Goal: Task Accomplishment & Management: Complete application form

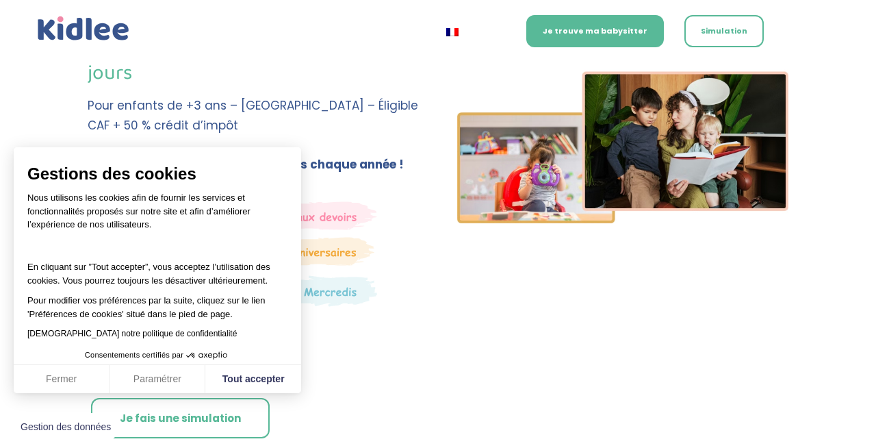
scroll to position [242, 0]
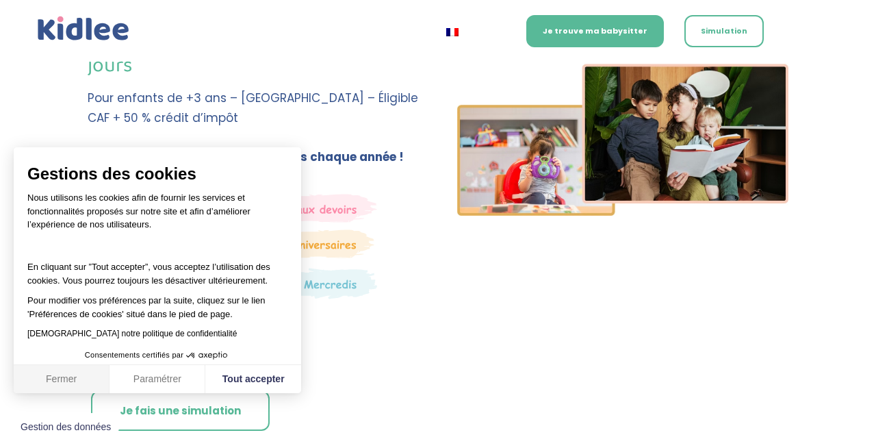
click at [39, 378] on button "Fermer" at bounding box center [62, 379] width 96 height 29
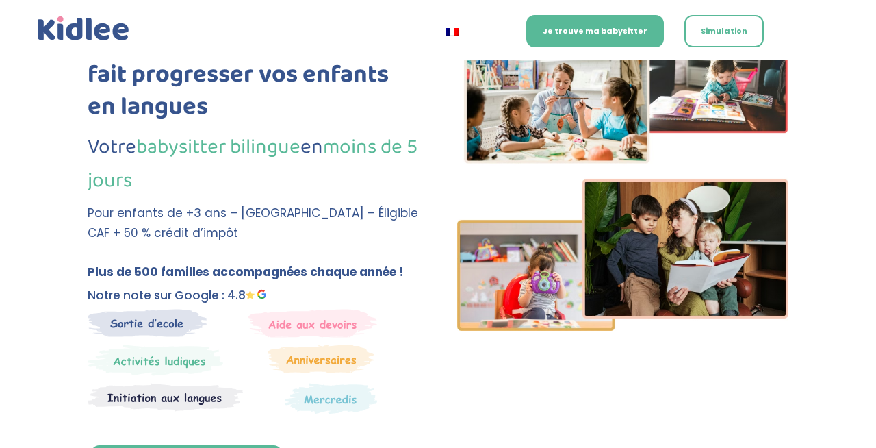
scroll to position [0, 0]
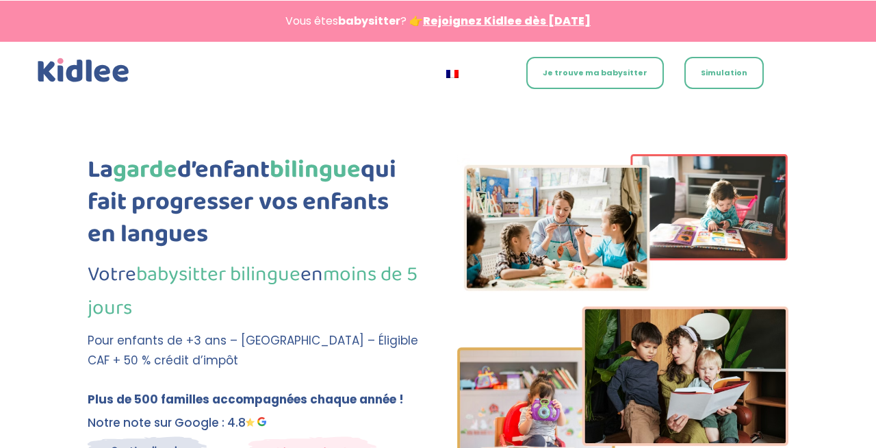
click at [606, 68] on link "Je trouve ma babysitter" at bounding box center [596, 73] width 138 height 32
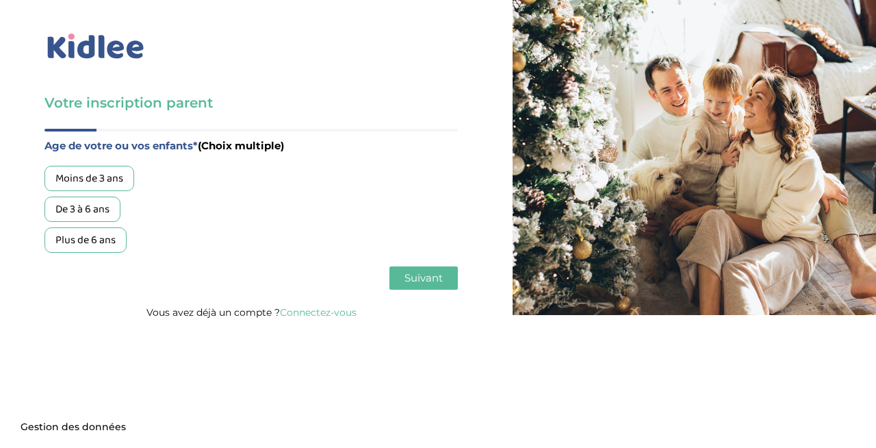
click at [97, 235] on div "Plus de 6 ans" at bounding box center [86, 239] width 82 height 25
click at [412, 273] on span "Suivant" at bounding box center [424, 277] width 38 height 13
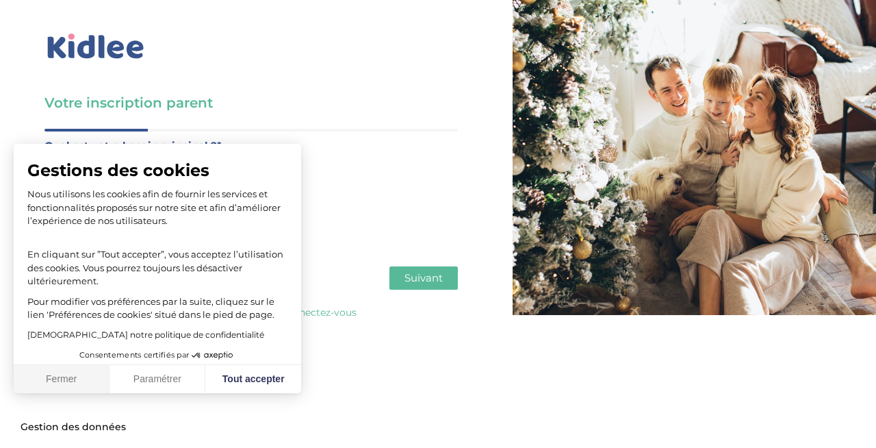
click at [80, 372] on button "Fermer" at bounding box center [62, 379] width 96 height 29
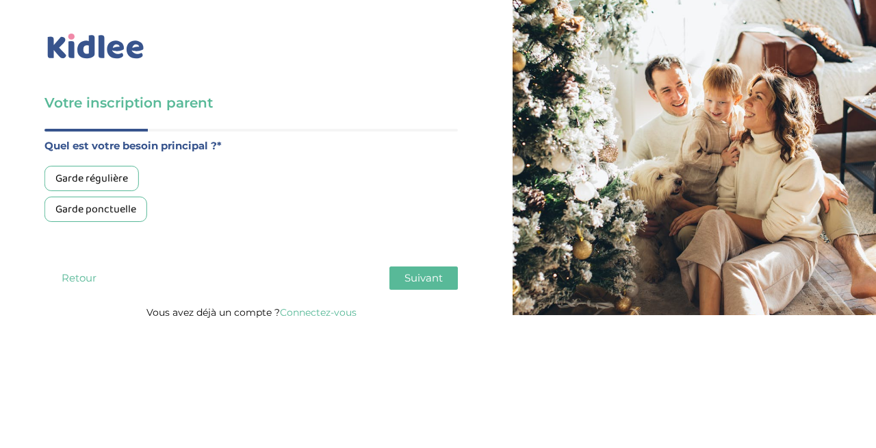
click at [115, 216] on div "Garde ponctuelle" at bounding box center [96, 209] width 103 height 25
click at [420, 281] on span "Suivant" at bounding box center [424, 277] width 38 height 13
click at [140, 210] on div "Entre 30 et 50h/mois" at bounding box center [104, 209] width 119 height 25
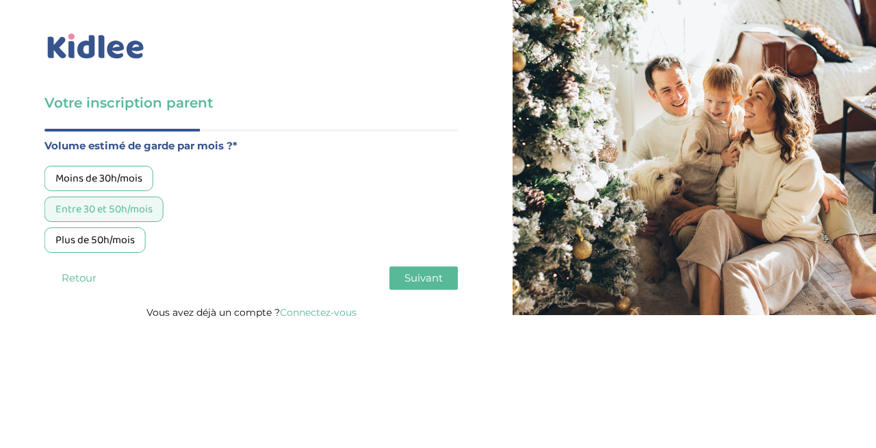
click at [417, 268] on button "Suivant" at bounding box center [424, 277] width 68 height 23
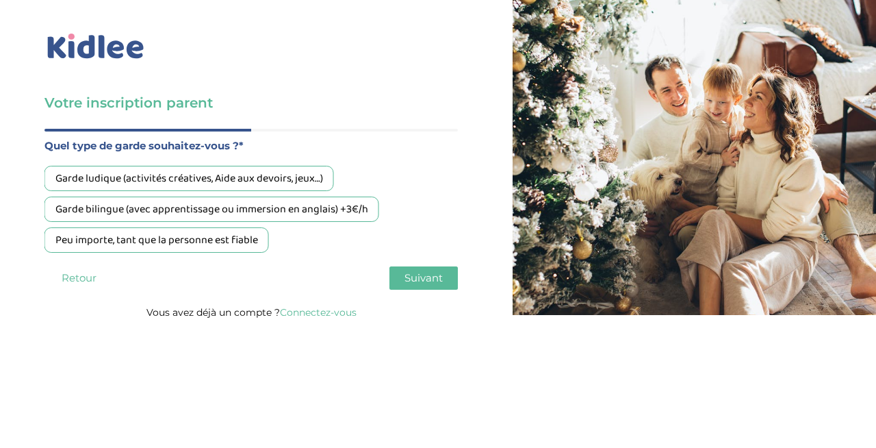
click at [205, 237] on div "Peu importe, tant que la personne est fiable" at bounding box center [157, 239] width 225 height 25
click at [414, 288] on button "Suivant" at bounding box center [424, 277] width 68 height 23
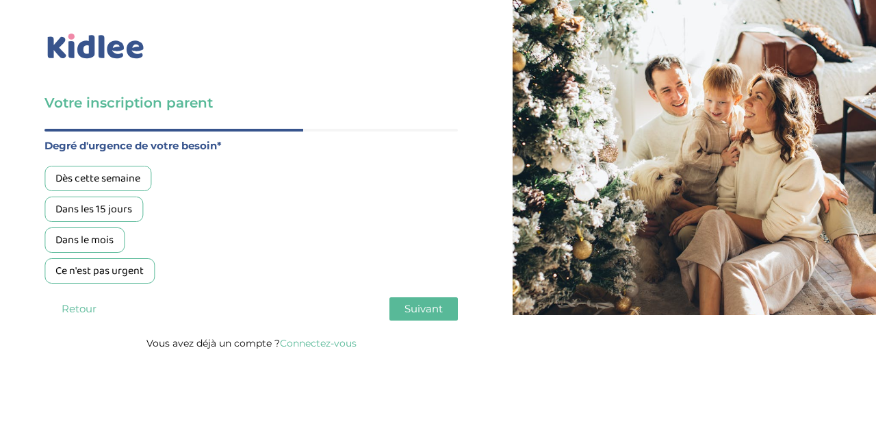
click at [136, 201] on div "Dans les 15 jours" at bounding box center [94, 209] width 99 height 25
click at [437, 312] on span "Suivant" at bounding box center [424, 308] width 38 height 13
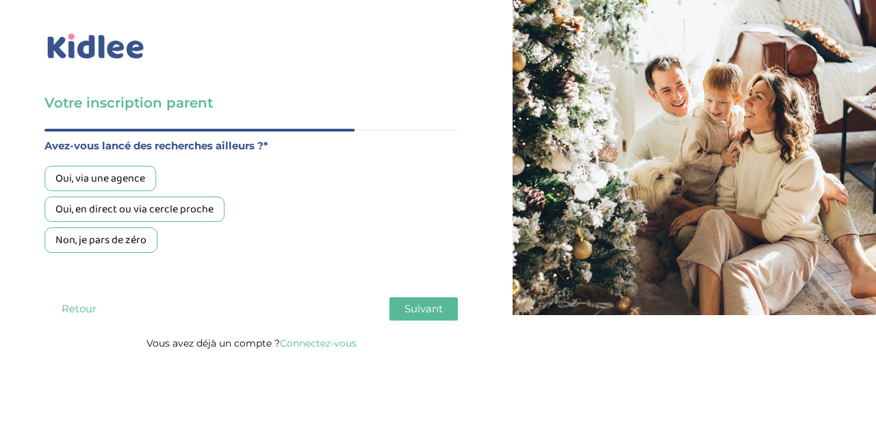
click at [215, 212] on div "Oui, en direct ou via cercle proche" at bounding box center [135, 209] width 180 height 25
click at [426, 303] on button "Suivant" at bounding box center [424, 308] width 68 height 23
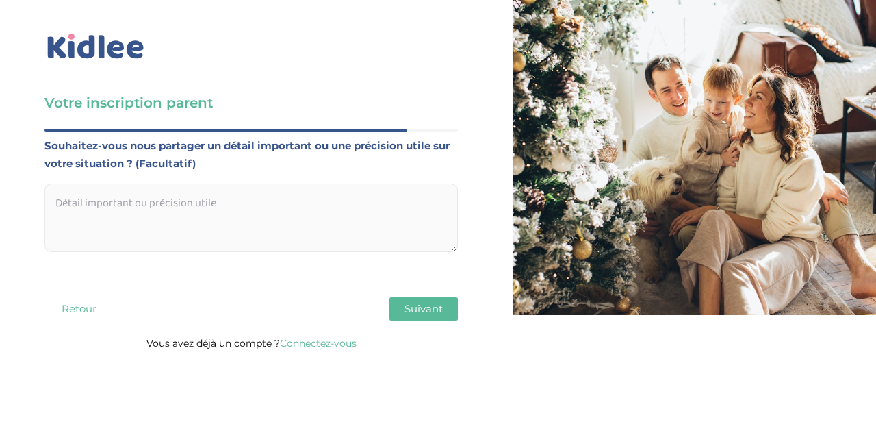
click at [416, 314] on span "Suivant" at bounding box center [424, 308] width 38 height 13
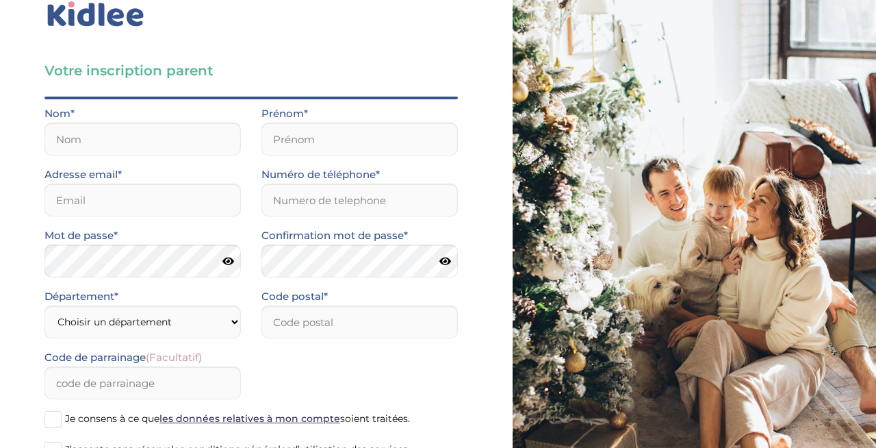
scroll to position [8, 0]
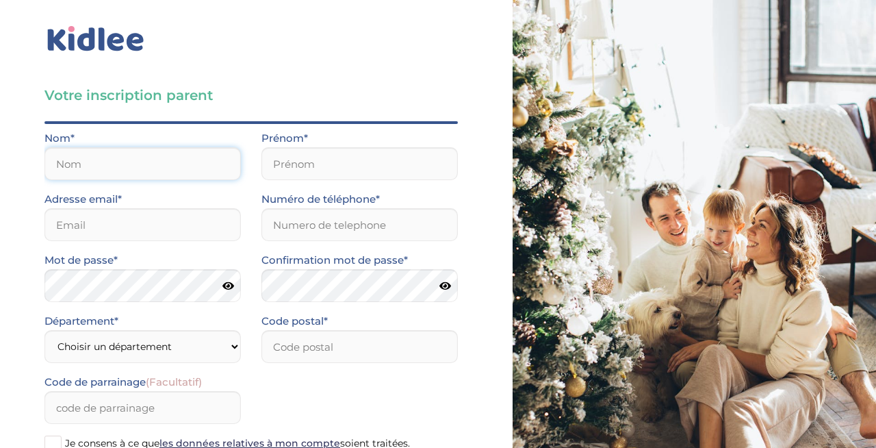
click at [182, 147] on input "text" at bounding box center [143, 163] width 197 height 33
type input "Puterflam"
type input "Alexis"
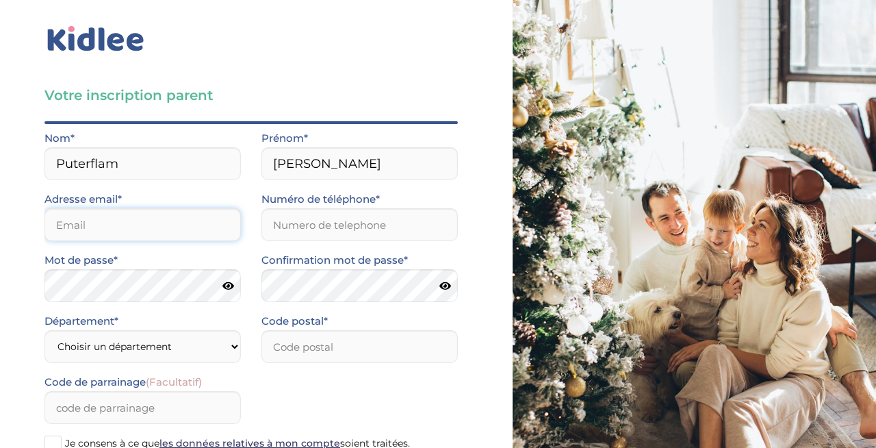
type input "[PERSON_NAME][EMAIL_ADDRESS][DOMAIN_NAME]"
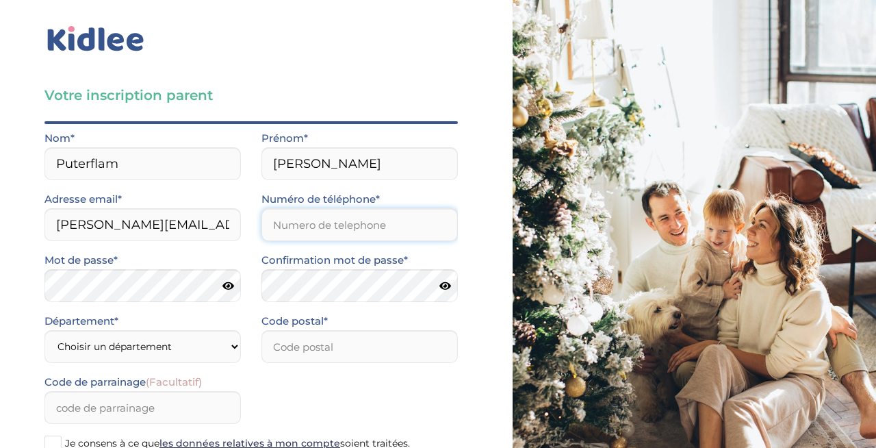
type input "0677847555"
type input "75009"
click at [142, 342] on select "Choisir un département Paris (75) Hauts-de-Seine (92) Yvelines (78) Val-de-Marn…" at bounding box center [143, 346] width 197 height 33
select select "75"
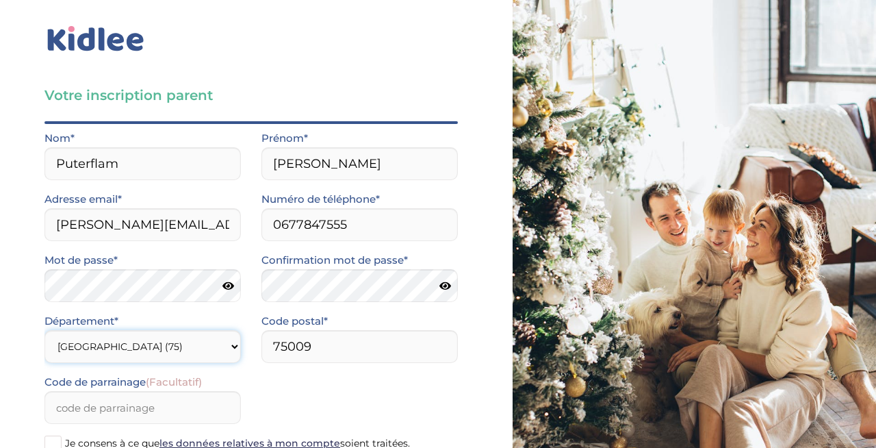
click at [45, 330] on select "Choisir un département Paris (75) Hauts-de-Seine (92) Yvelines (78) Val-de-Marn…" at bounding box center [143, 346] width 197 height 33
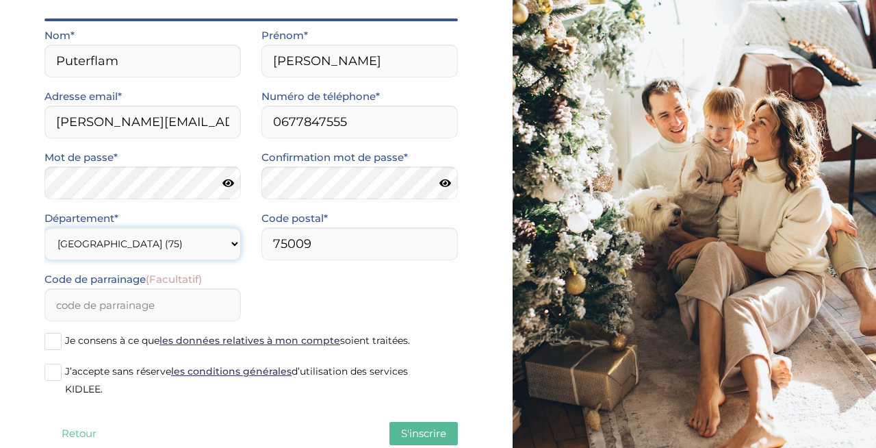
scroll to position [146, 0]
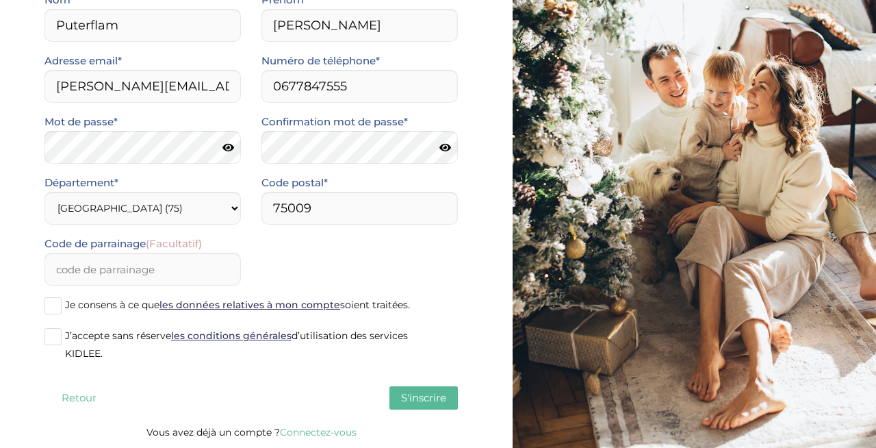
click at [58, 311] on span at bounding box center [53, 305] width 17 height 17
click at [0, 0] on input "Je consens à ce que les données relatives à mon compte soient traitées." at bounding box center [0, 0] width 0 height 0
click at [56, 334] on span at bounding box center [53, 336] width 17 height 17
click at [0, 0] on input "J’accepte sans réserve les conditions générales d’utilisation des services KIDL…" at bounding box center [0, 0] width 0 height 0
click at [56, 306] on span at bounding box center [53, 305] width 17 height 17
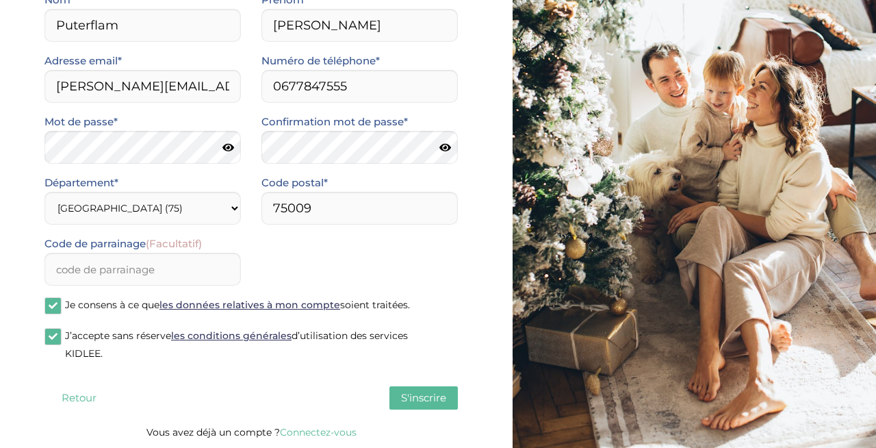
click at [0, 0] on input "Je consens à ce que les données relatives à mon compte soient traitées." at bounding box center [0, 0] width 0 height 0
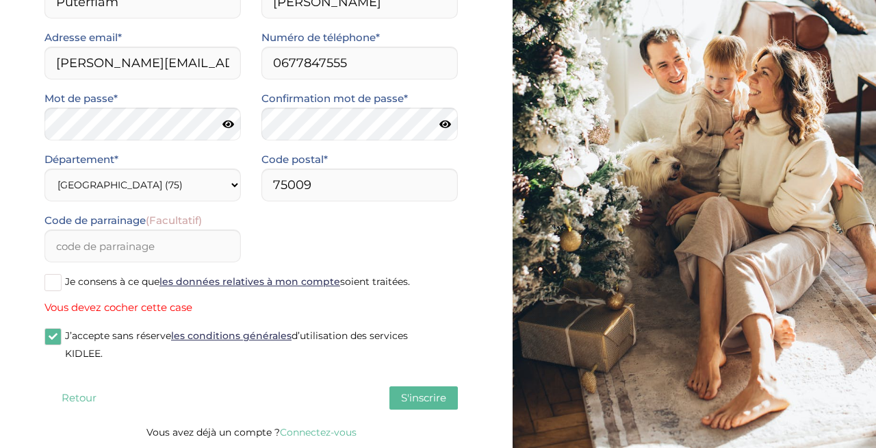
click at [53, 283] on span at bounding box center [53, 282] width 17 height 17
click at [0, 0] on input "Je consens à ce que les données relatives à mon compte soient traitées." at bounding box center [0, 0] width 0 height 0
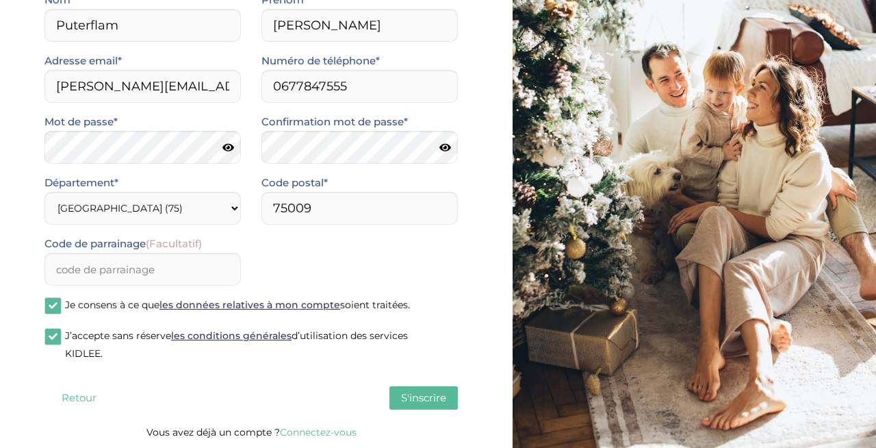
click at [53, 333] on span at bounding box center [53, 336] width 17 height 17
click at [0, 0] on input "J’accepte sans réserve les conditions générales d’utilisation des services KIDL…" at bounding box center [0, 0] width 0 height 0
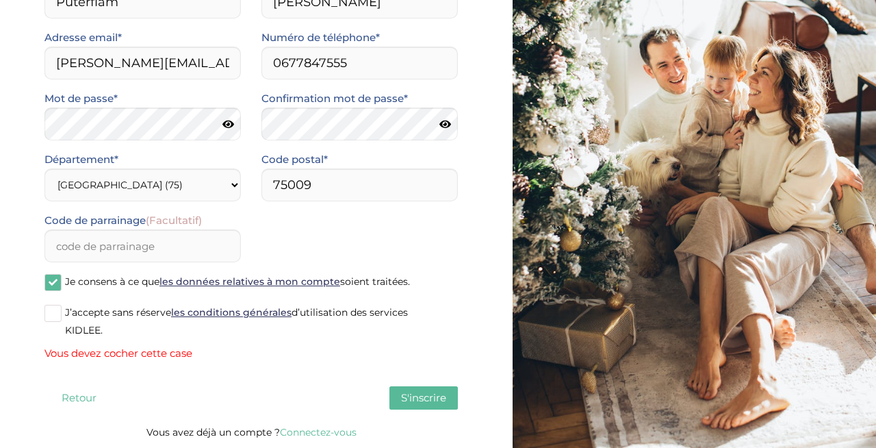
click at [55, 305] on span at bounding box center [53, 313] width 17 height 17
click at [0, 0] on input "J’accepte sans réserve les conditions générales d’utilisation des services KIDL…" at bounding box center [0, 0] width 0 height 0
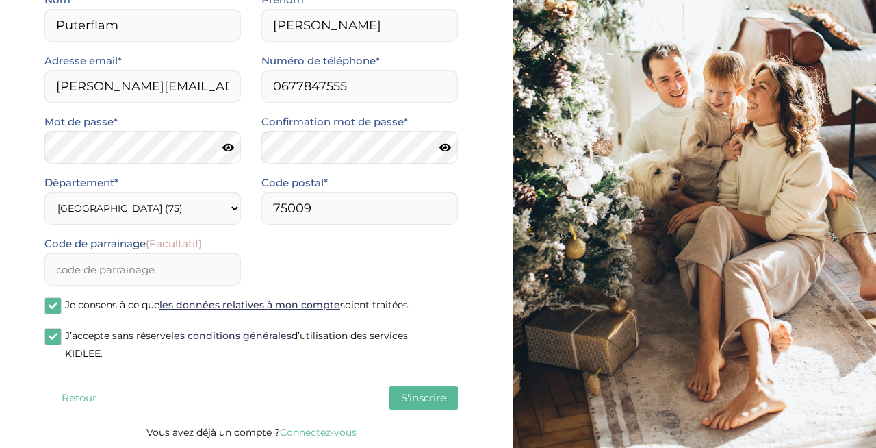
click at [410, 402] on span "S'inscrire" at bounding box center [423, 397] width 45 height 13
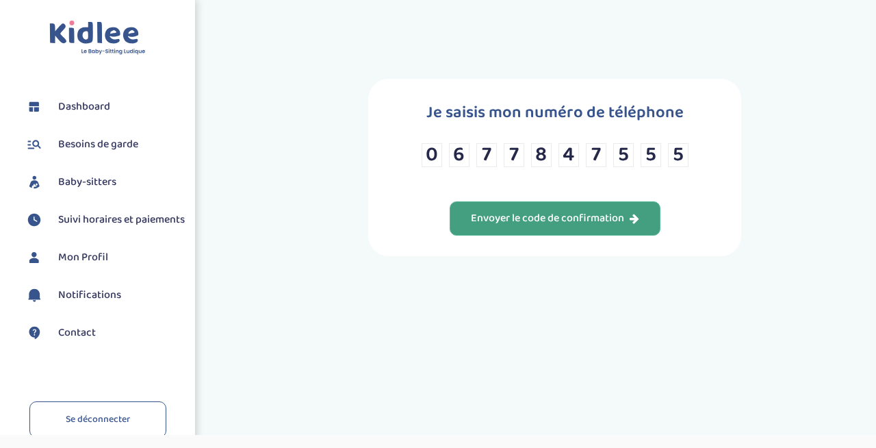
click at [548, 214] on div "Envoyer le code de confirmation" at bounding box center [555, 219] width 168 height 16
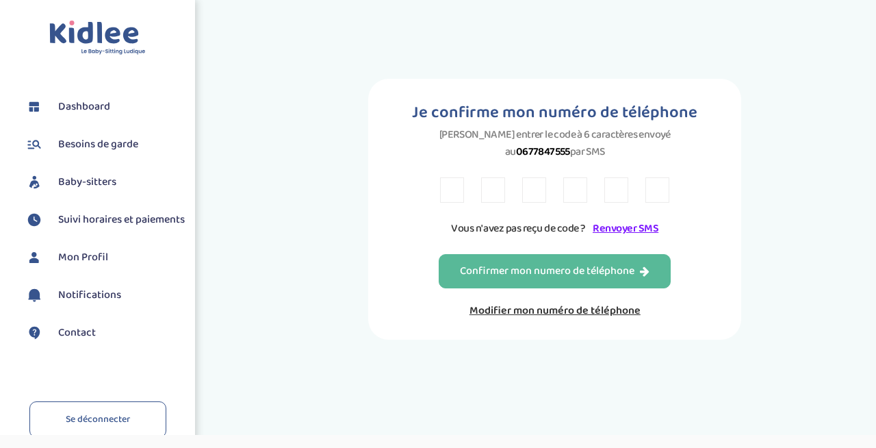
click at [452, 189] on input "text" at bounding box center [452, 189] width 24 height 25
type input "E"
type input "3"
type input "5"
type input "7"
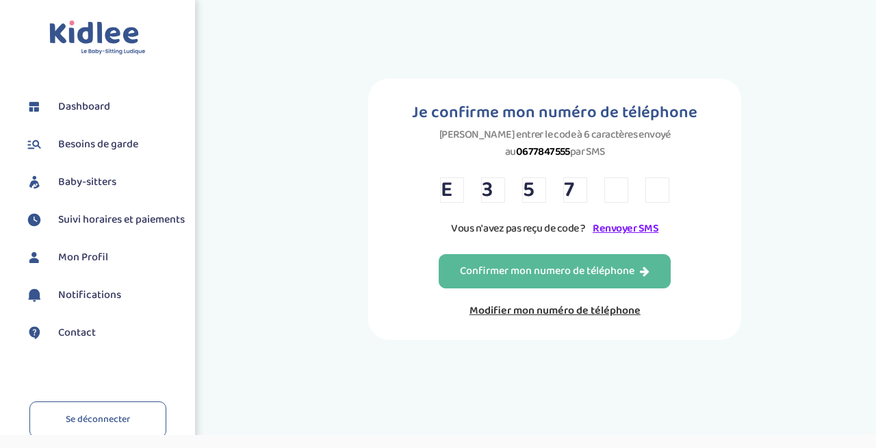
type input "4"
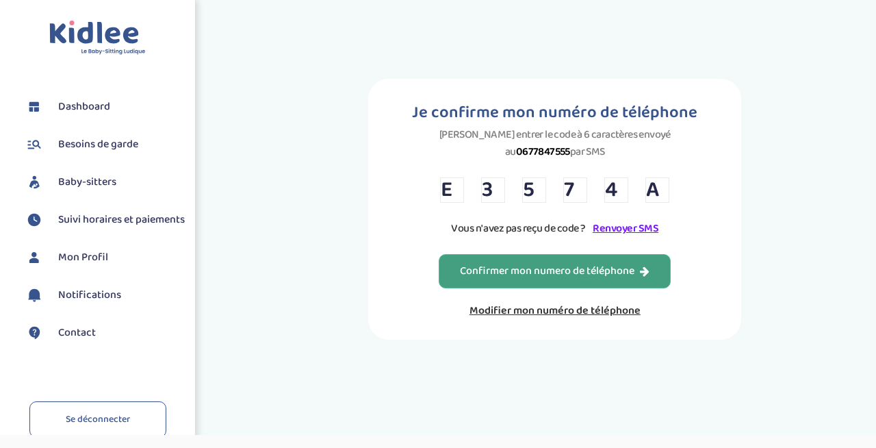
type input "A"
click at [605, 267] on div "Confirmer mon numero de téléphone" at bounding box center [555, 272] width 190 height 16
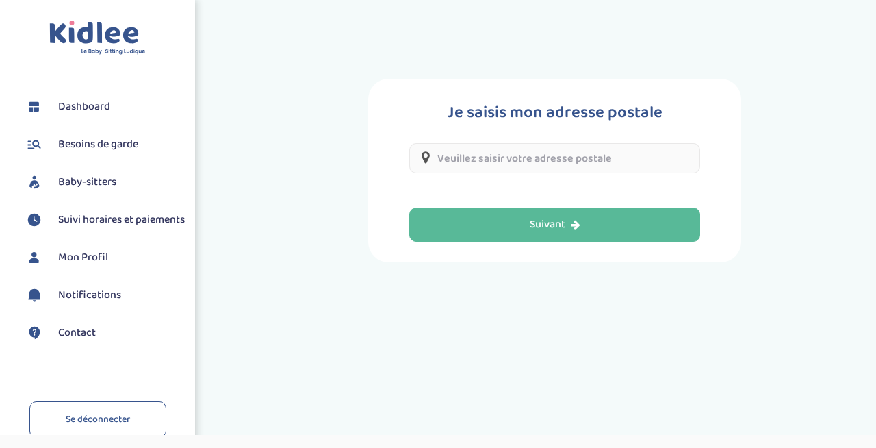
click at [595, 168] on input "text" at bounding box center [554, 158] width 291 height 30
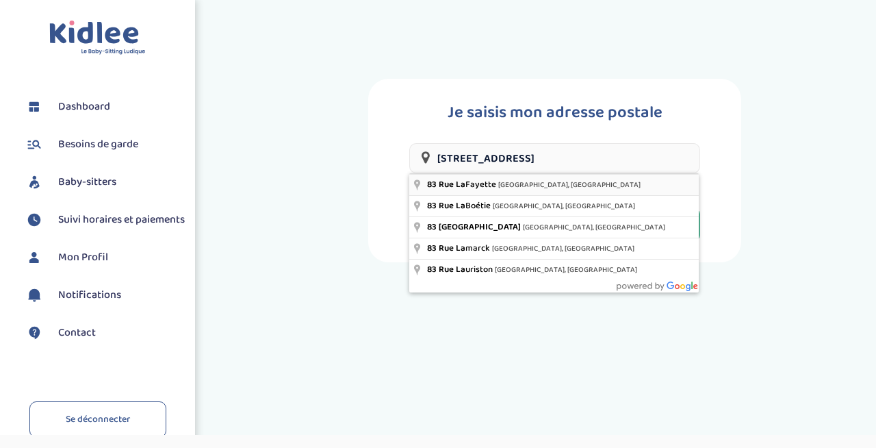
type input "[STREET_ADDRESS][PERSON_NAME]"
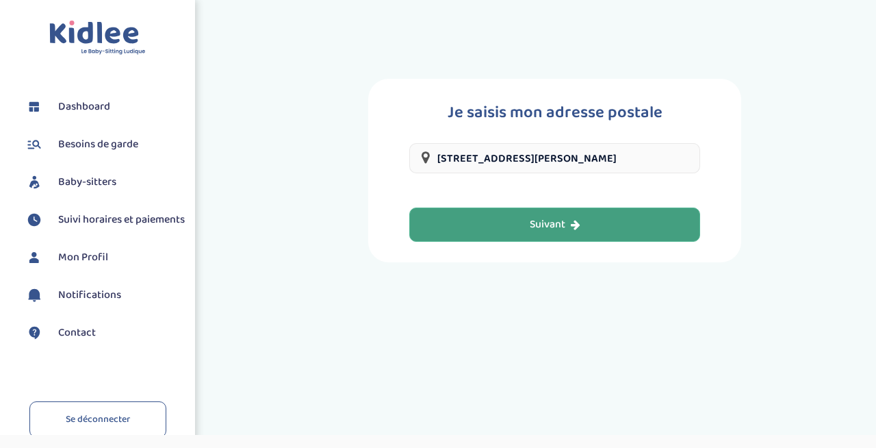
click at [580, 220] on icon "button" at bounding box center [576, 224] width 10 height 11
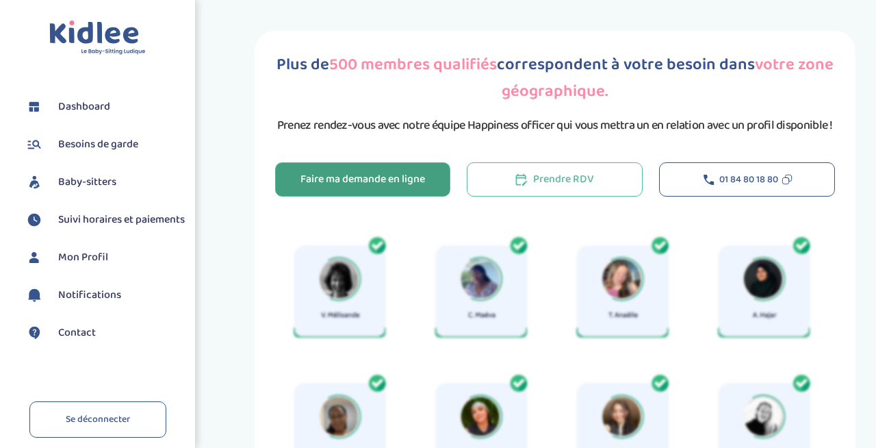
click at [345, 179] on div "Faire ma demande en ligne" at bounding box center [363, 180] width 125 height 16
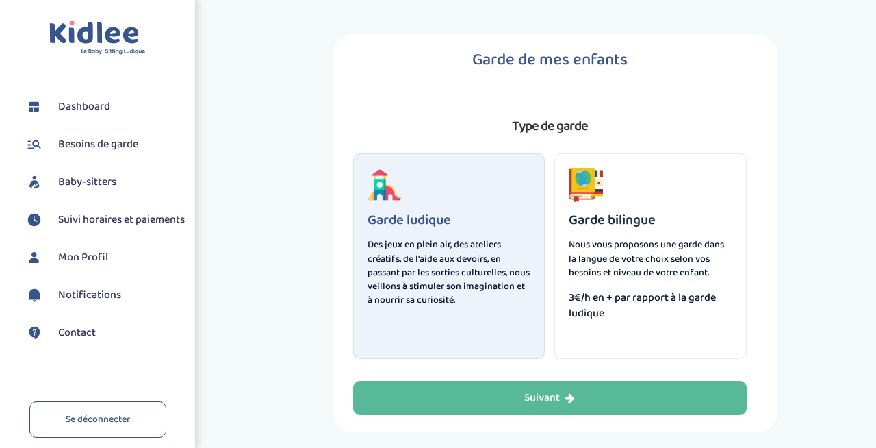
click at [677, 225] on h3 "Garde bilingue" at bounding box center [651, 219] width 164 height 15
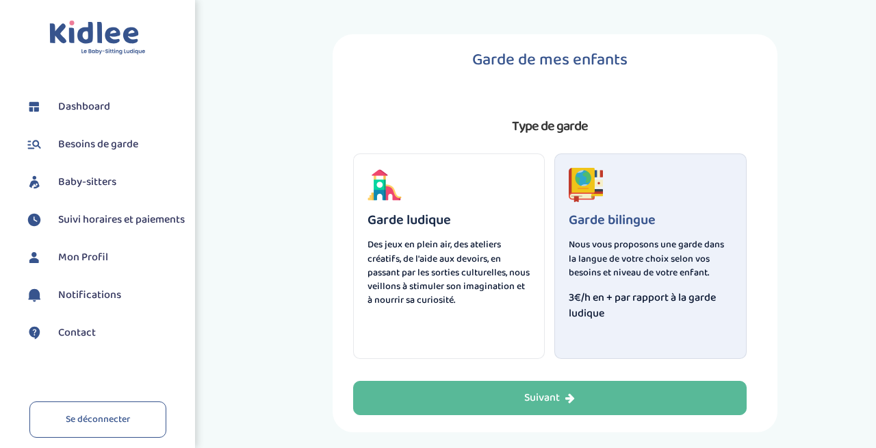
click at [465, 252] on p "Des jeux en plein air, des ateliers créatifs, de l'aide aux devoirs, en passant…" at bounding box center [450, 272] width 164 height 69
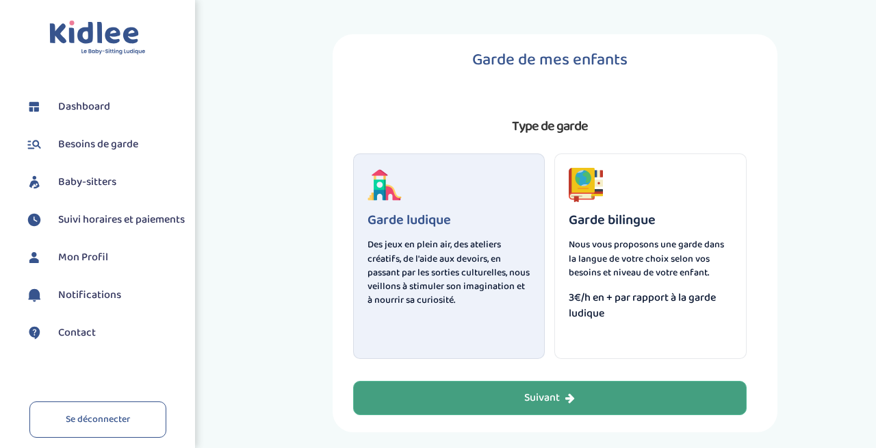
click at [502, 395] on button "Suivant" at bounding box center [550, 398] width 394 height 34
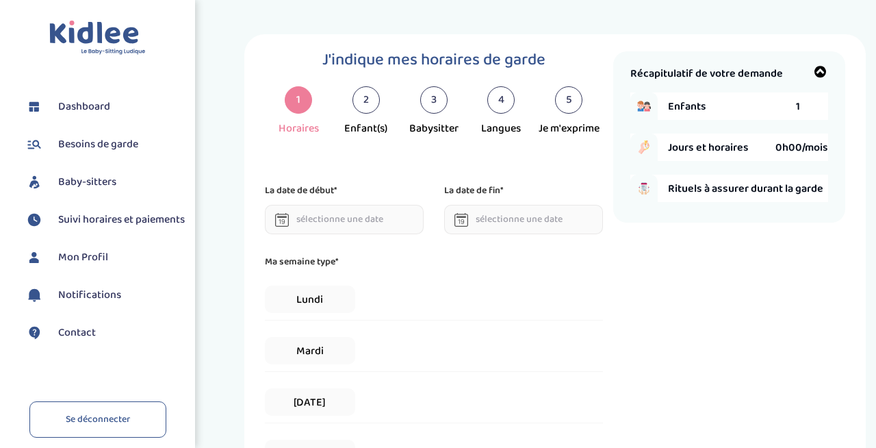
scroll to position [51, 0]
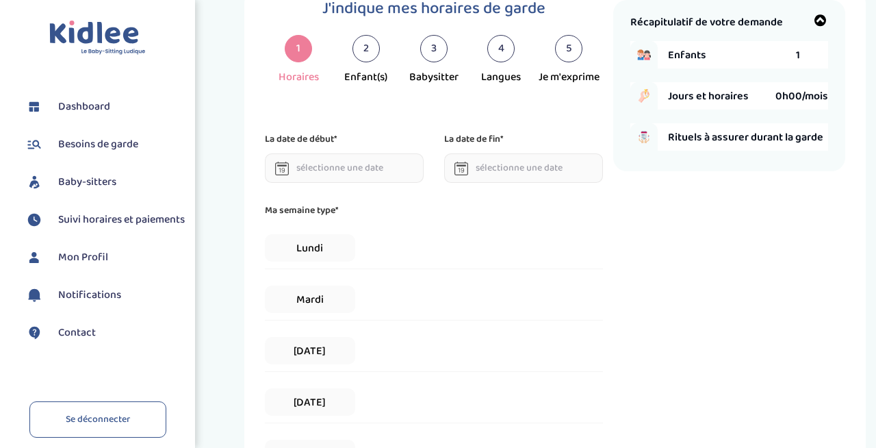
click at [377, 167] on input "text" at bounding box center [344, 167] width 159 height 29
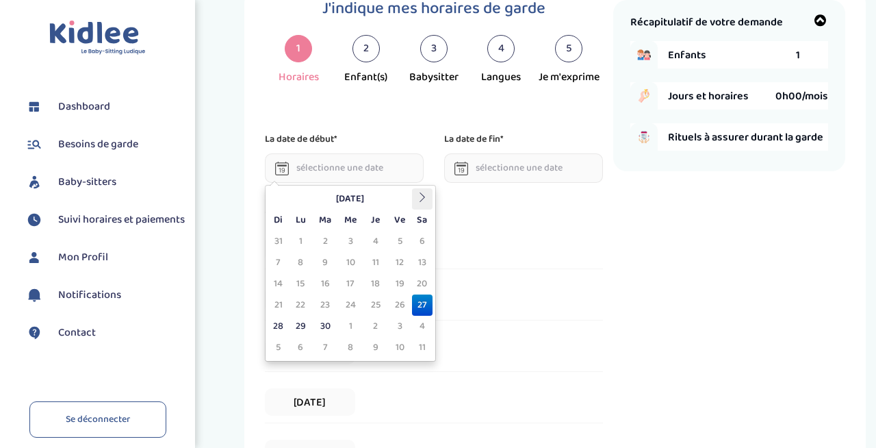
click at [422, 193] on icon at bounding box center [423, 197] width 10 height 10
click at [320, 263] on td "7" at bounding box center [325, 262] width 25 height 21
type input "07-10-2025"
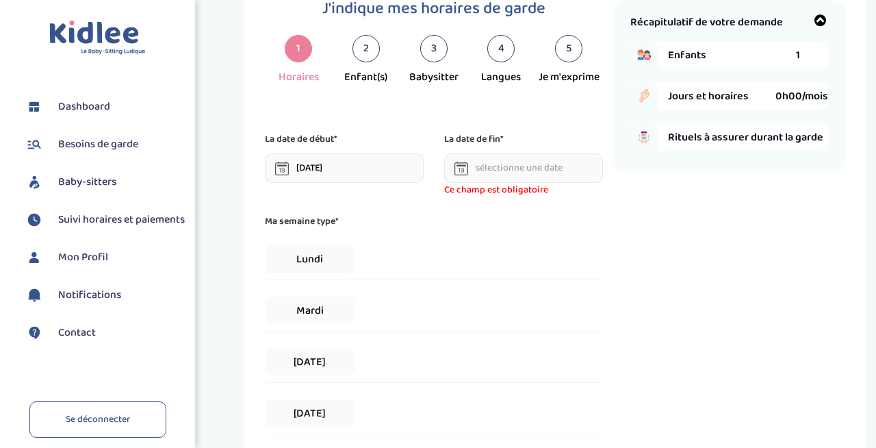
click at [574, 170] on input "text" at bounding box center [523, 167] width 159 height 29
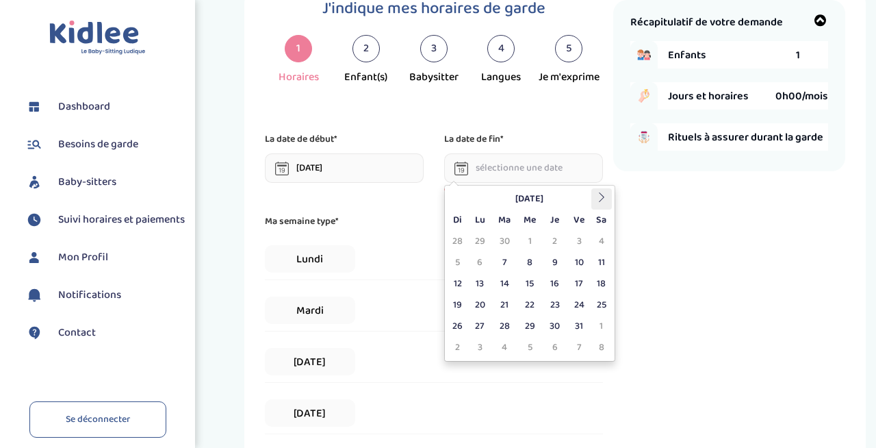
click at [602, 197] on icon at bounding box center [602, 197] width 10 height 10
click at [589, 303] on td "21" at bounding box center [579, 304] width 24 height 21
type input "21-11-2025"
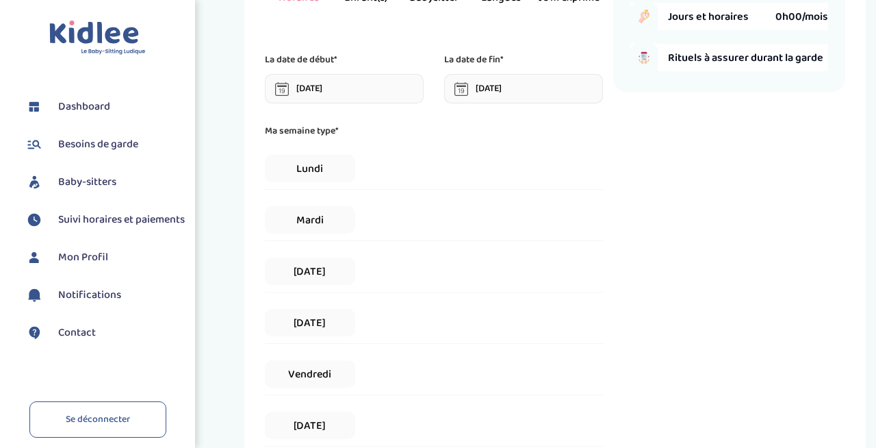
scroll to position [144, 0]
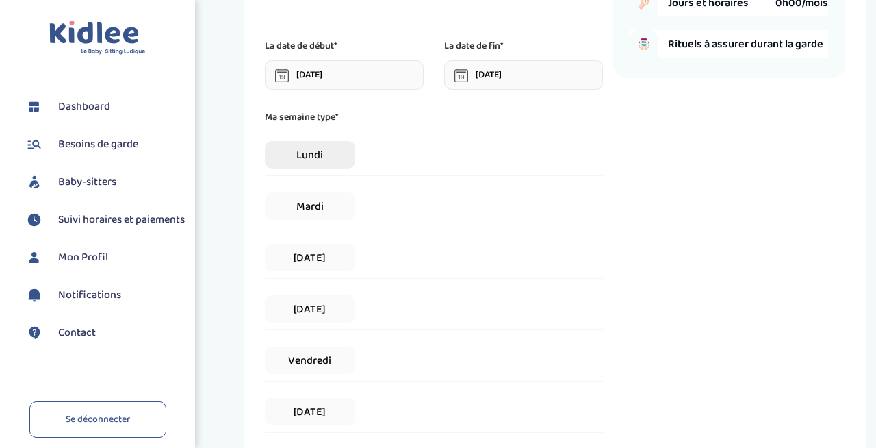
click at [344, 168] on span "Lundi" at bounding box center [310, 154] width 91 height 27
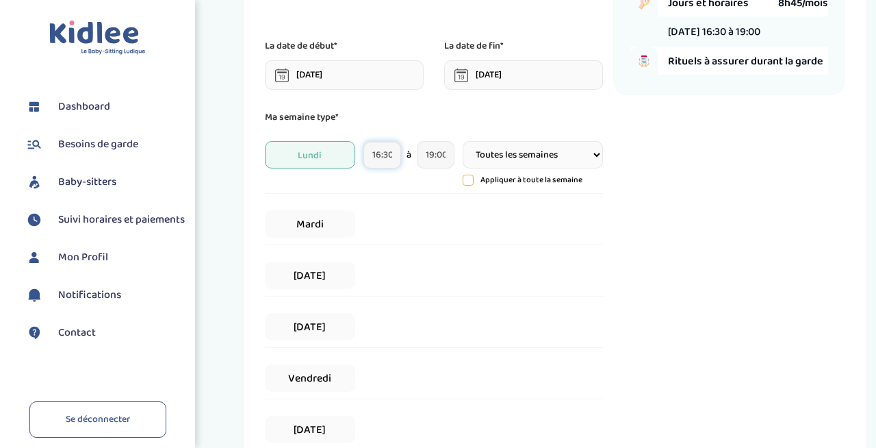
click at [388, 157] on input "16:30" at bounding box center [382, 154] width 37 height 27
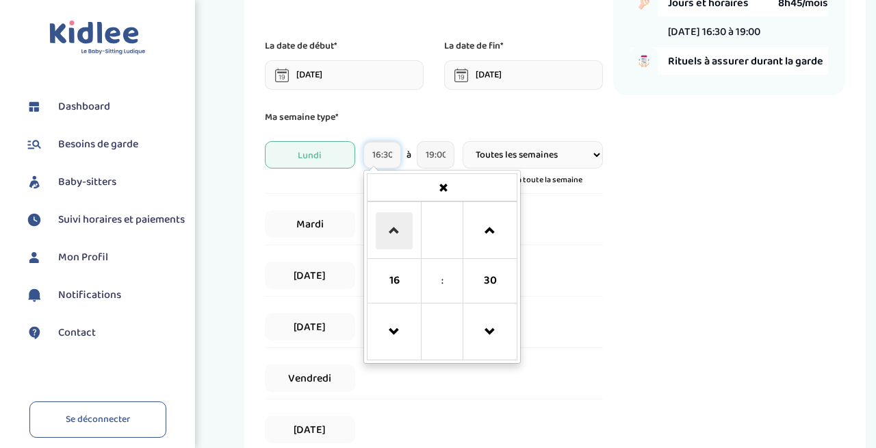
click at [394, 224] on span at bounding box center [394, 230] width 37 height 37
click at [485, 351] on span at bounding box center [490, 332] width 37 height 37
type input "18:00"
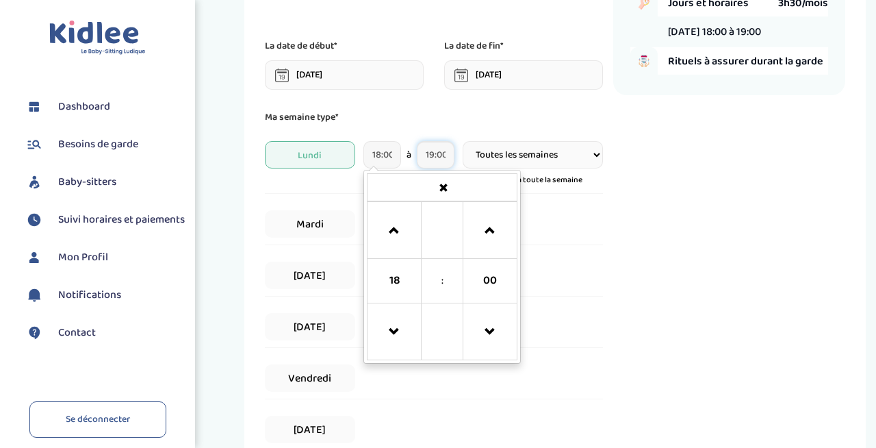
click at [440, 151] on input "19:00" at bounding box center [435, 154] width 37 height 27
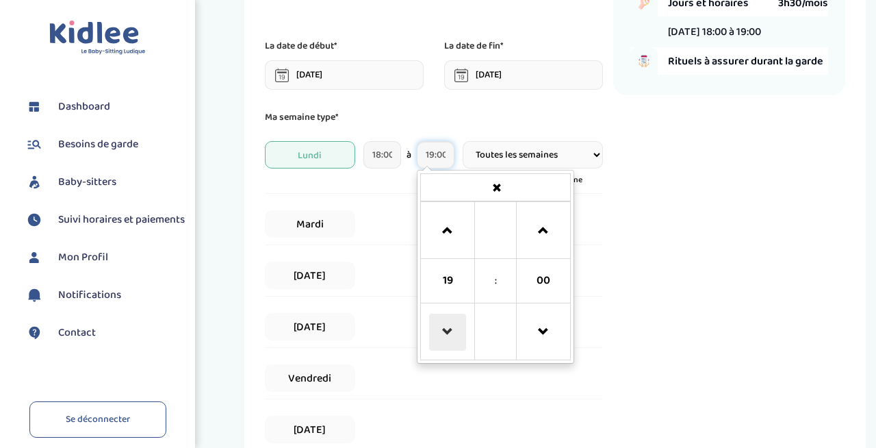
click at [439, 342] on span at bounding box center [447, 332] width 37 height 37
click at [453, 333] on span at bounding box center [447, 332] width 37 height 37
click at [540, 231] on span at bounding box center [543, 230] width 37 height 37
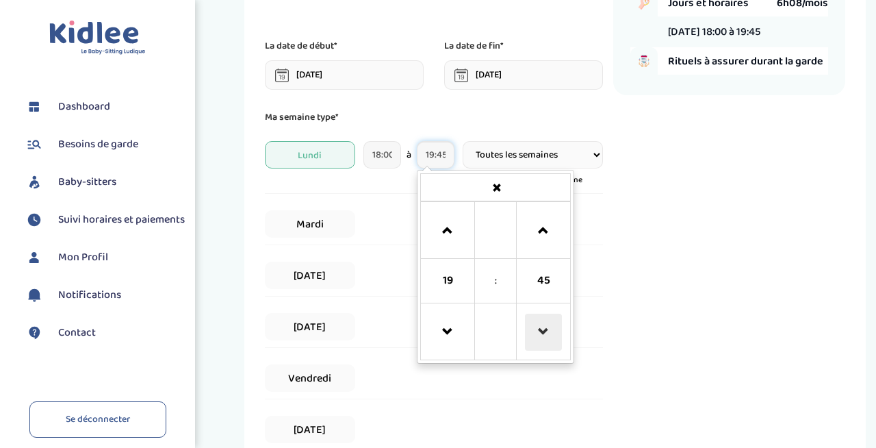
click at [546, 333] on span at bounding box center [543, 332] width 37 height 37
type input "19:30"
click at [386, 155] on input "18:00" at bounding box center [382, 154] width 37 height 27
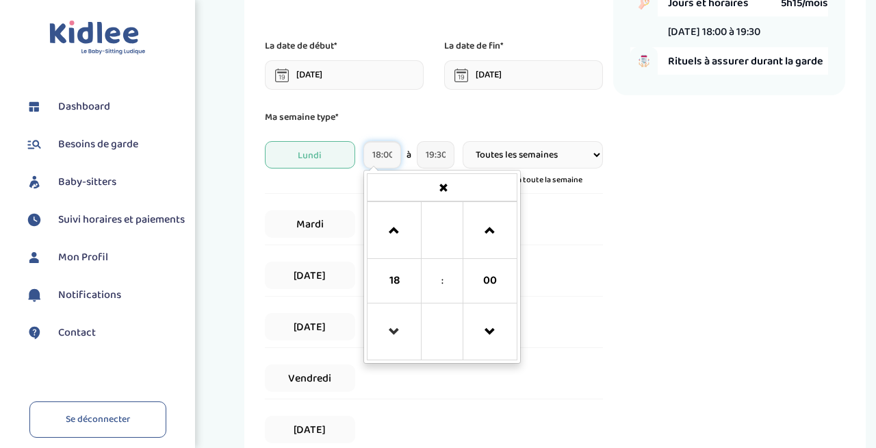
click at [395, 314] on link at bounding box center [395, 331] width 40 height 49
click at [502, 219] on span at bounding box center [490, 230] width 37 height 37
type input "16:30"
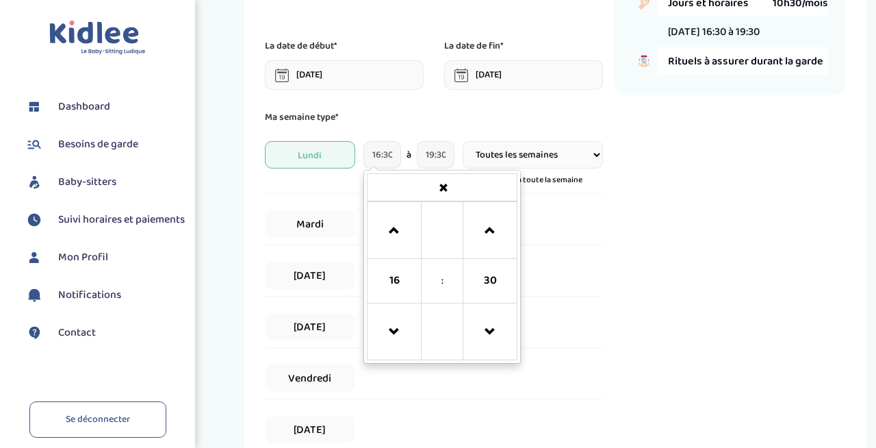
click at [676, 192] on div "Récapitulatif de votre demande Enfants 1 Jours et horaires 10h30/mois Lundi 16:…" at bounding box center [730, 266] width 232 height 719
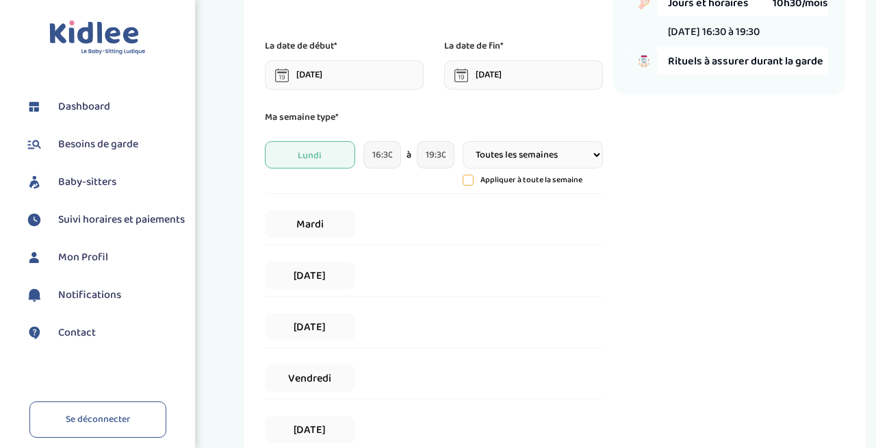
click at [422, 225] on div "Mardi" at bounding box center [434, 224] width 338 height 42
click at [320, 232] on span "Mardi" at bounding box center [310, 223] width 91 height 27
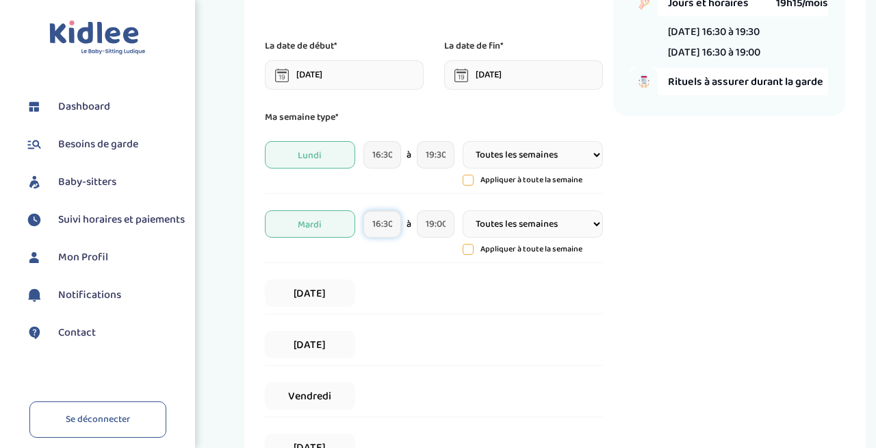
click at [388, 229] on input "16:30" at bounding box center [382, 223] width 37 height 27
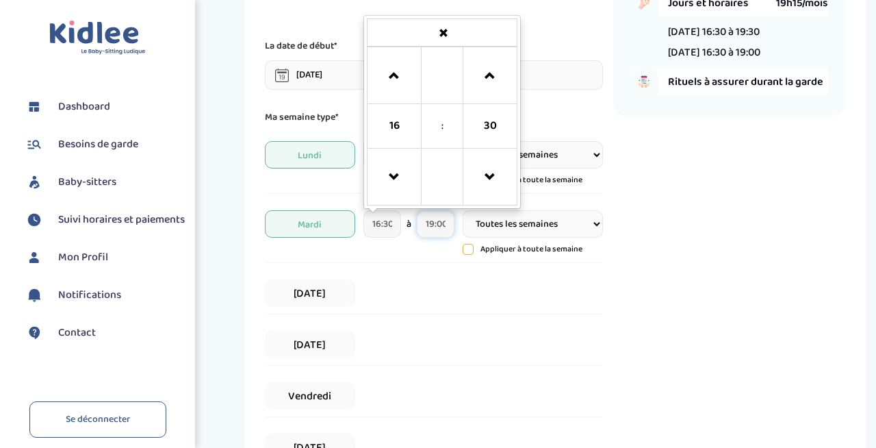
click at [438, 229] on input "19:00" at bounding box center [435, 223] width 37 height 27
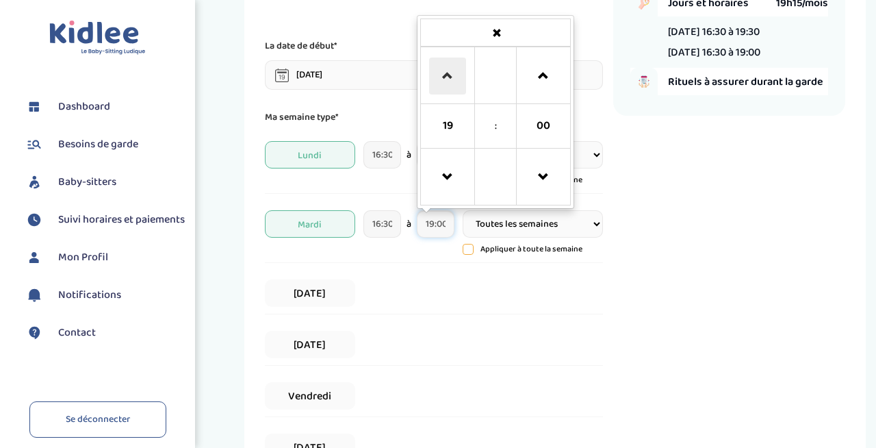
click at [435, 90] on span at bounding box center [447, 76] width 37 height 37
type input "20:00"
click at [673, 204] on div "Récapitulatif de votre demande Enfants 1 Jours et horaires 22h45/mois Lundi 16:…" at bounding box center [730, 275] width 232 height 737
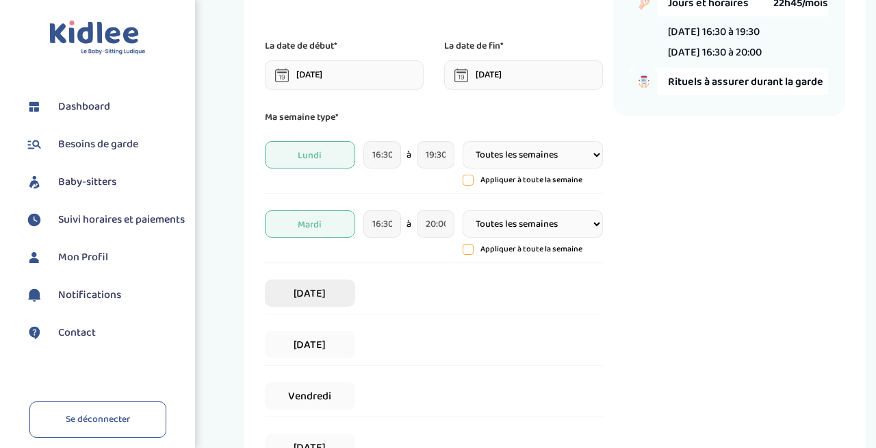
click at [305, 300] on span "Mercredi" at bounding box center [310, 292] width 91 height 27
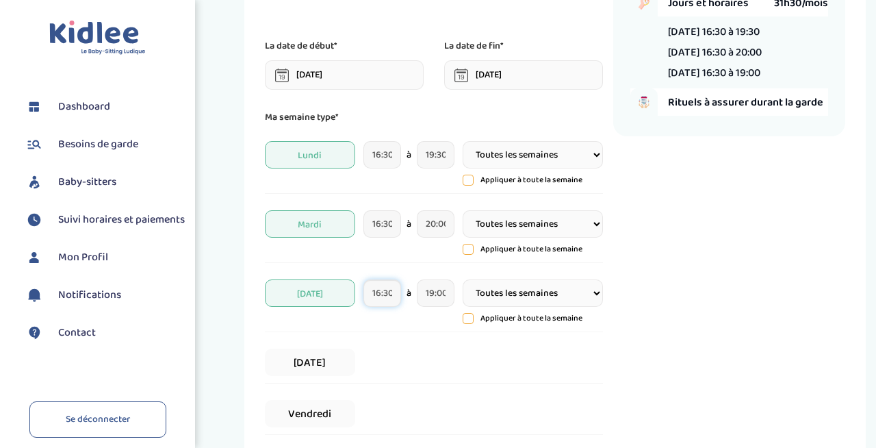
click at [378, 294] on input "16:30" at bounding box center [382, 292] width 37 height 27
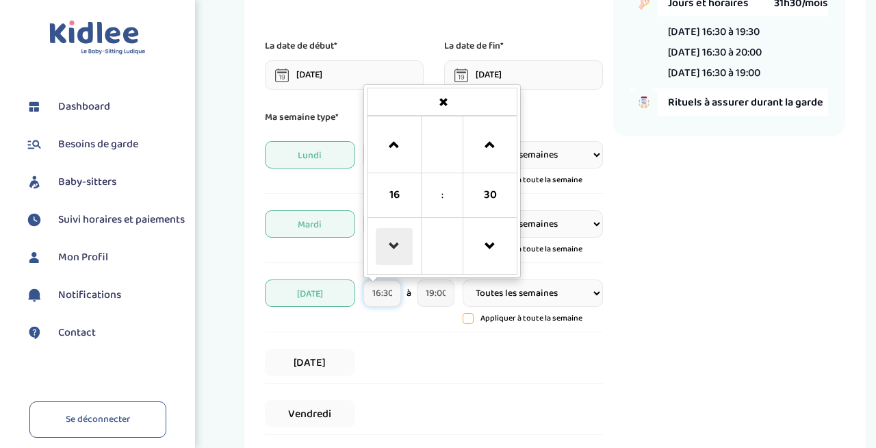
click at [399, 238] on span at bounding box center [394, 246] width 37 height 37
type input "13:30"
click at [690, 270] on div "Récapitulatif de votre demande Enfants 1 Jours et horaires 42h00/mois Lundi 16:…" at bounding box center [730, 284] width 232 height 755
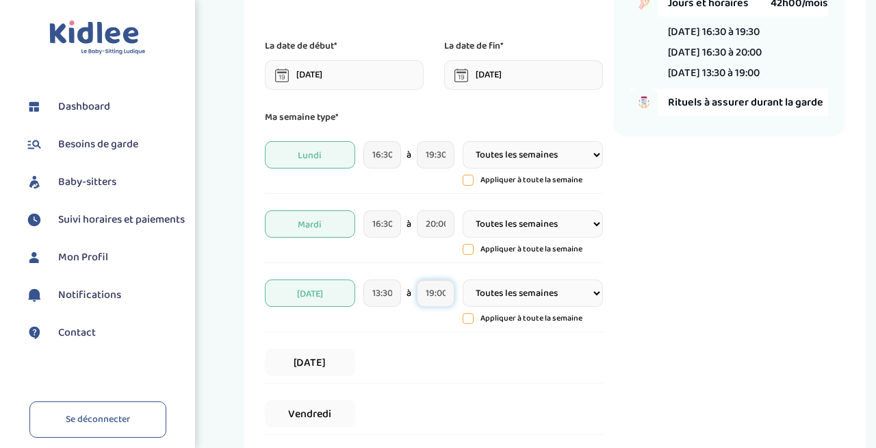
click at [440, 290] on input "19:00" at bounding box center [435, 292] width 37 height 27
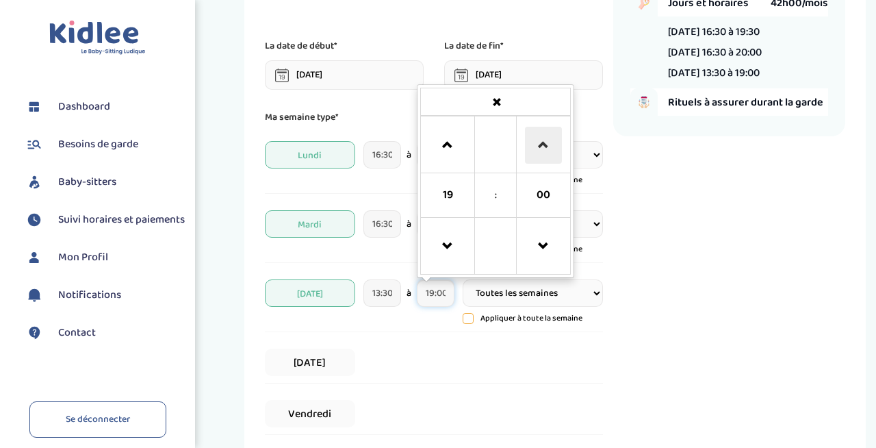
click at [548, 153] on span at bounding box center [543, 145] width 37 height 37
type input "19:30"
click at [683, 236] on div "Récapitulatif de votre demande Enfants 1 Jours et horaires 43h45/mois Lundi 16:…" at bounding box center [730, 284] width 232 height 755
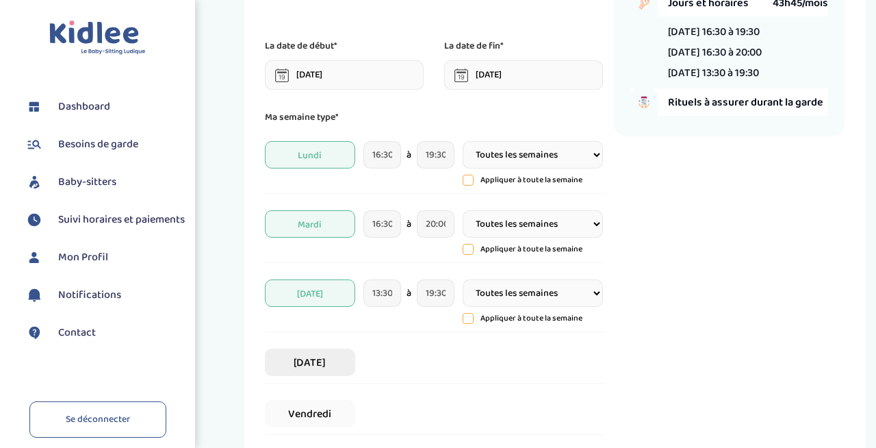
click at [337, 359] on span "Jeudi" at bounding box center [310, 362] width 91 height 27
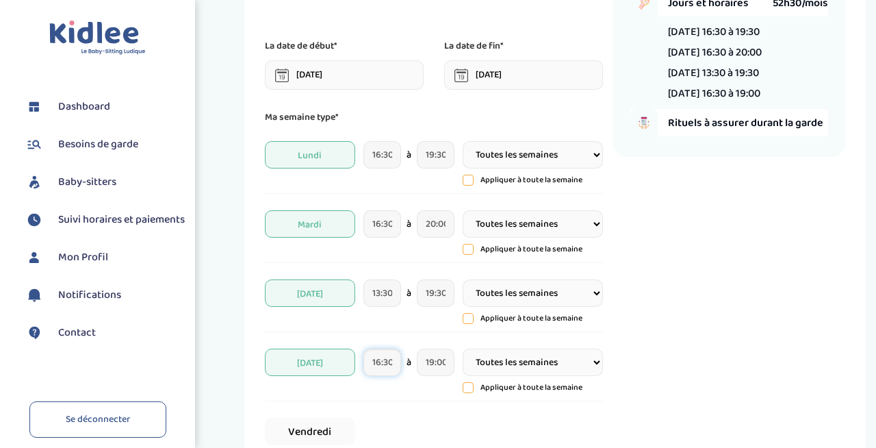
click at [376, 366] on input "16:30" at bounding box center [382, 362] width 37 height 27
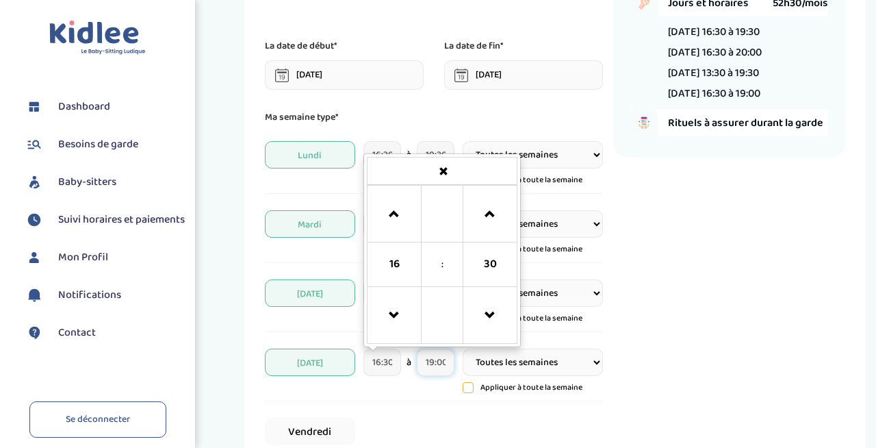
click at [436, 367] on input "19:00" at bounding box center [435, 362] width 37 height 27
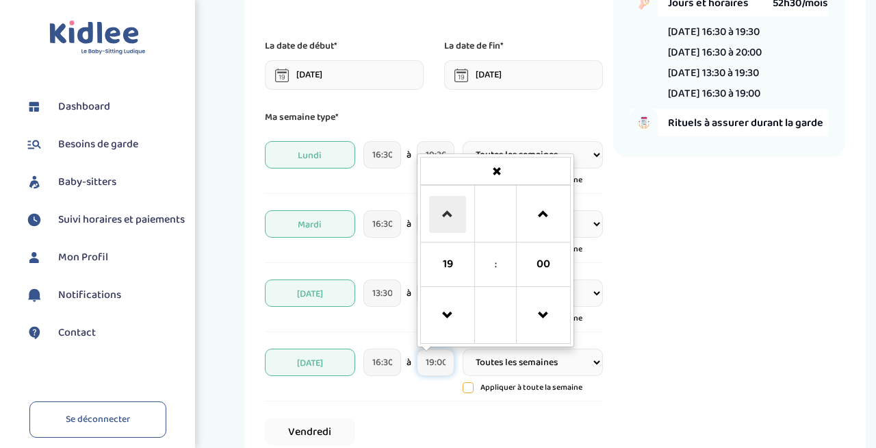
click at [438, 232] on span at bounding box center [447, 214] width 37 height 37
type input "20:00"
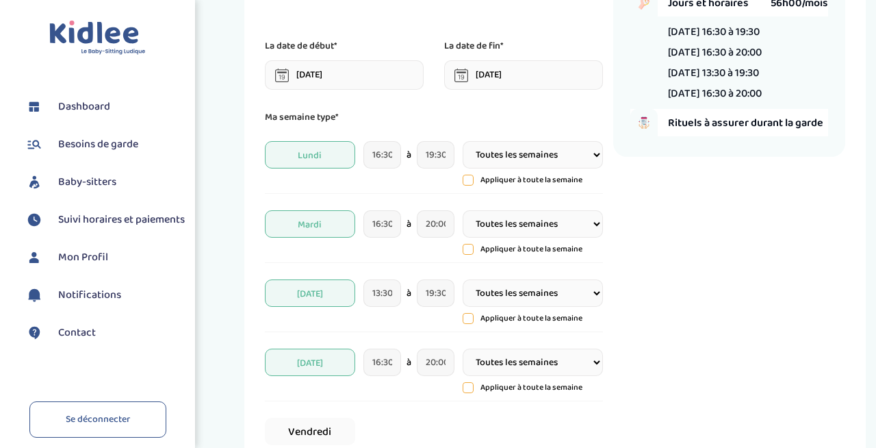
click at [669, 243] on div "Récapitulatif de votre demande Enfants 1 Jours et horaires 56h00/mois Lundi 16:…" at bounding box center [730, 293] width 232 height 772
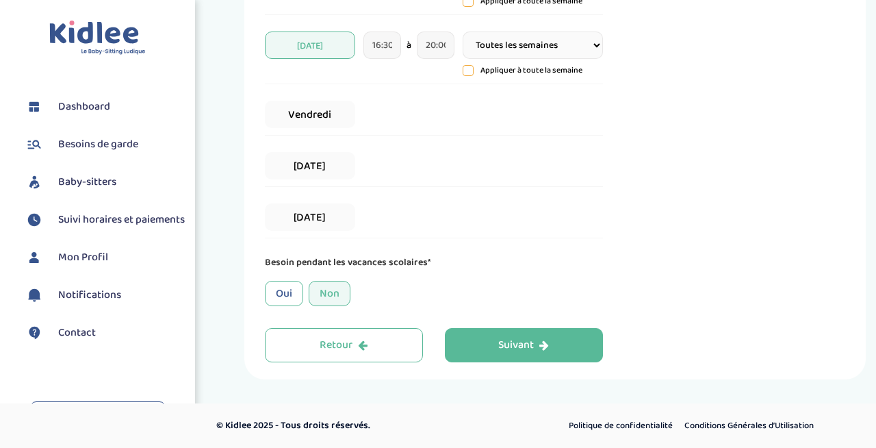
scroll to position [463, 0]
click at [278, 292] on div "Oui" at bounding box center [284, 293] width 38 height 25
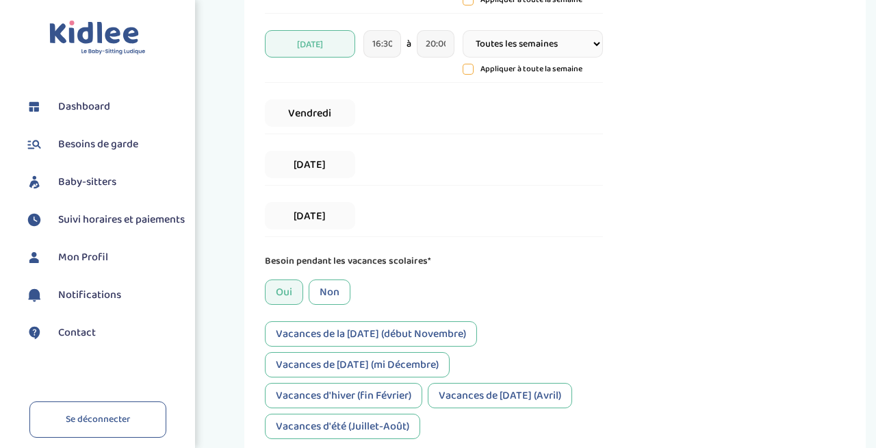
click at [331, 288] on div "Non" at bounding box center [330, 291] width 42 height 25
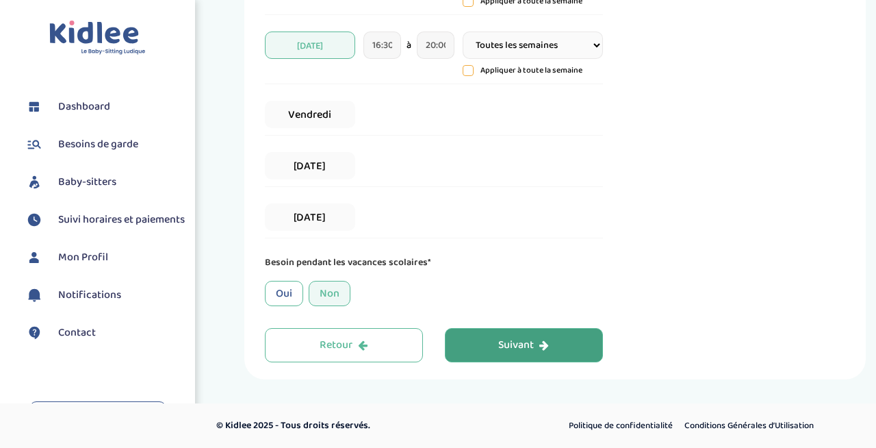
click at [542, 338] on div "Suivant" at bounding box center [523, 346] width 51 height 16
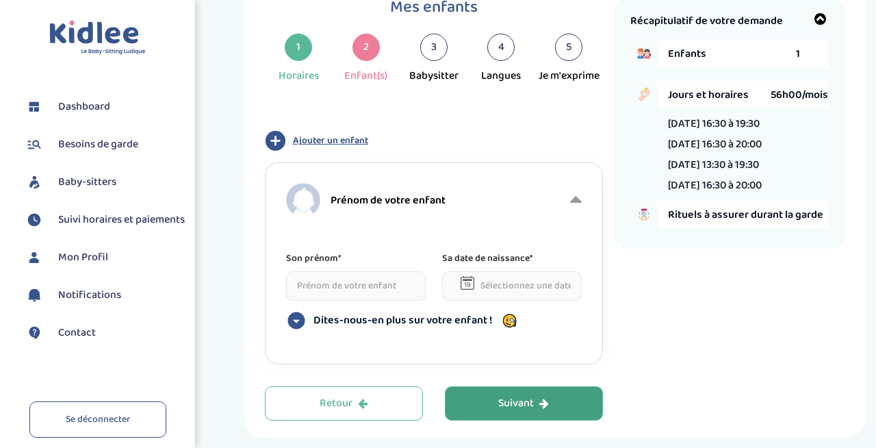
scroll to position [51, 0]
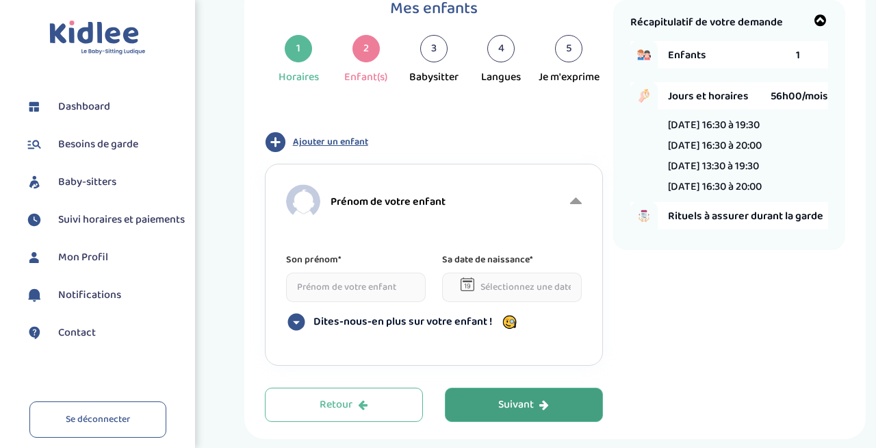
click at [338, 296] on input at bounding box center [356, 287] width 140 height 29
type input "Ella"
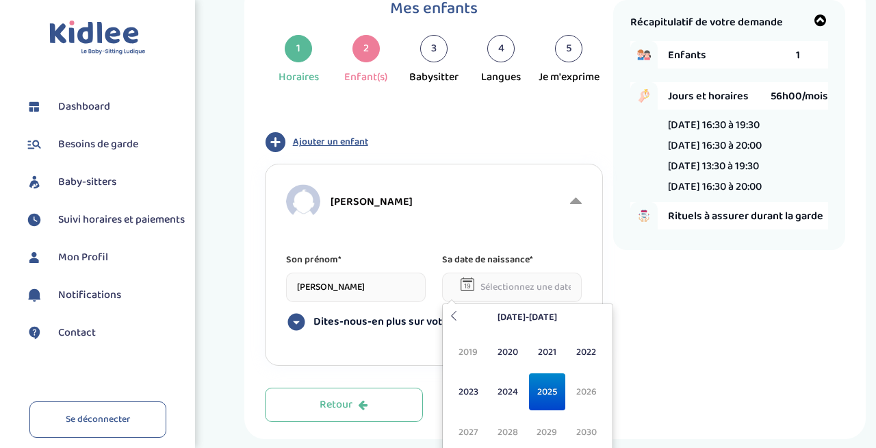
click at [502, 287] on input "text" at bounding box center [512, 287] width 140 height 29
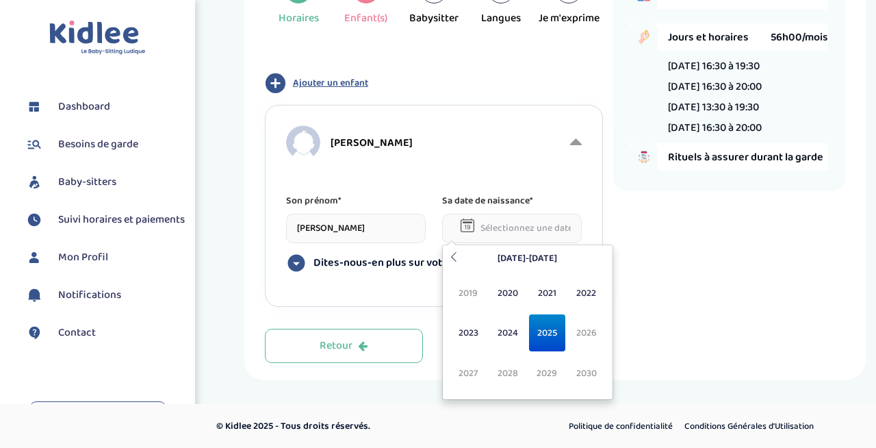
scroll to position [111, 0]
click at [464, 282] on span "2019" at bounding box center [469, 292] width 36 height 37
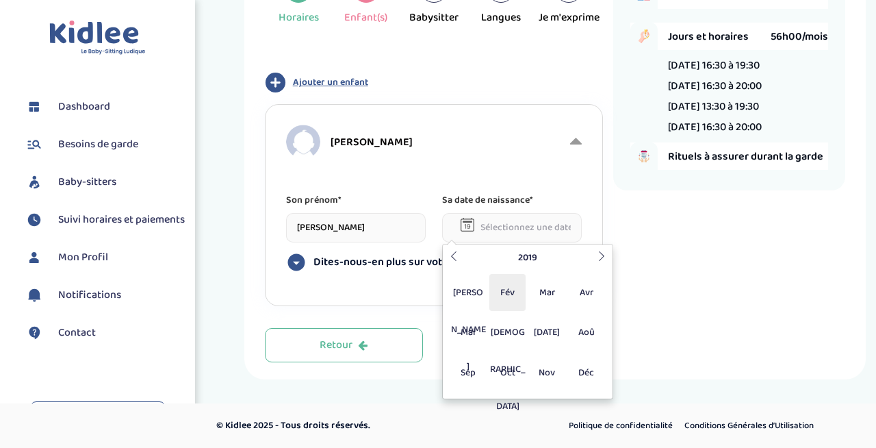
click at [497, 289] on span "Fév" at bounding box center [508, 292] width 36 height 37
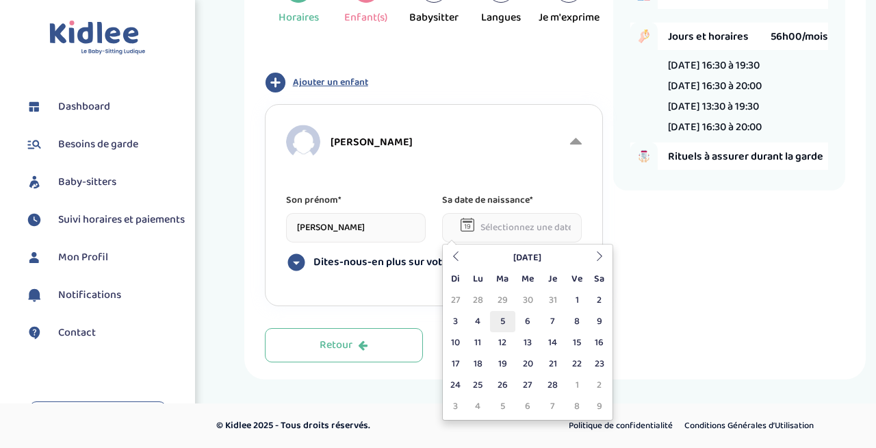
click at [506, 317] on td "5" at bounding box center [502, 321] width 25 height 21
type input "05-02-2019"
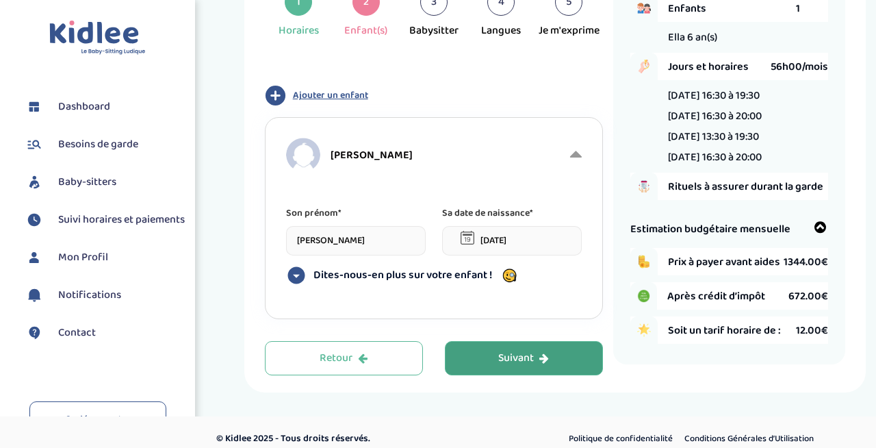
scroll to position [109, 0]
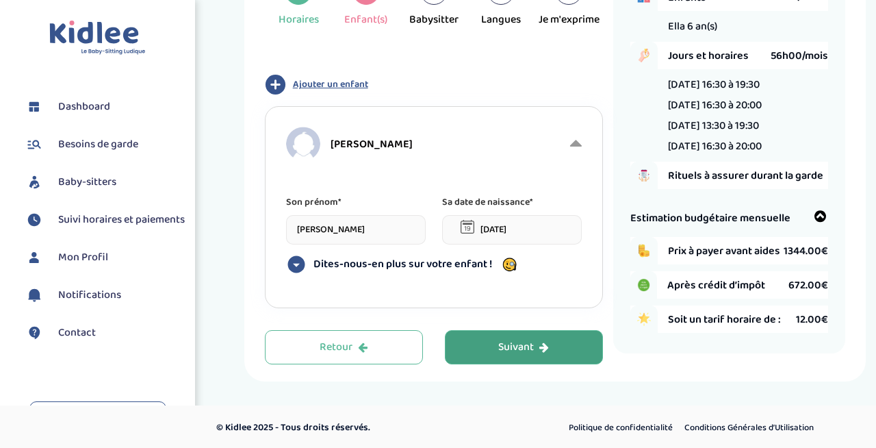
click at [530, 348] on div "Suivant" at bounding box center [523, 348] width 51 height 16
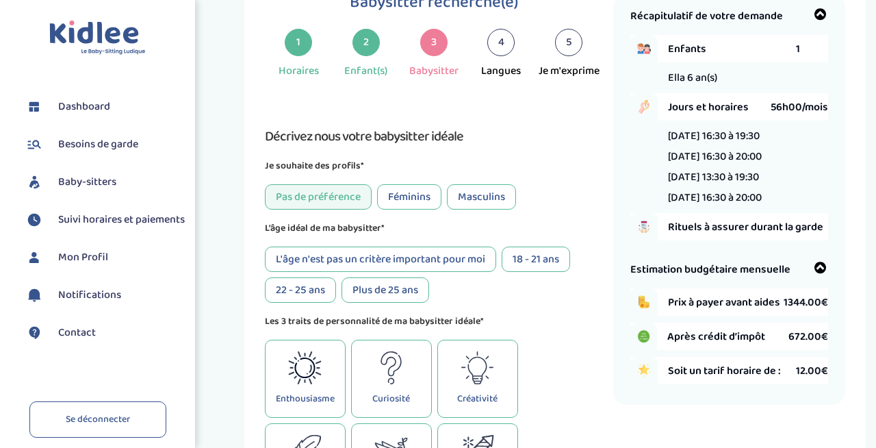
scroll to position [51, 0]
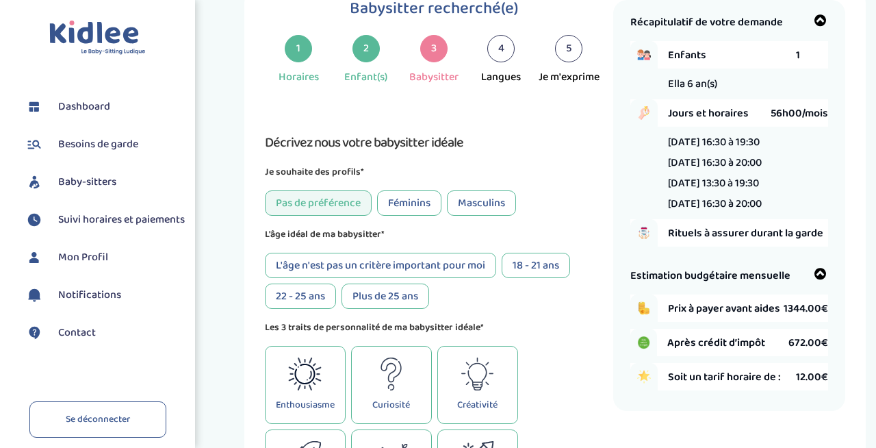
click at [419, 194] on div "Féminins" at bounding box center [409, 202] width 64 height 25
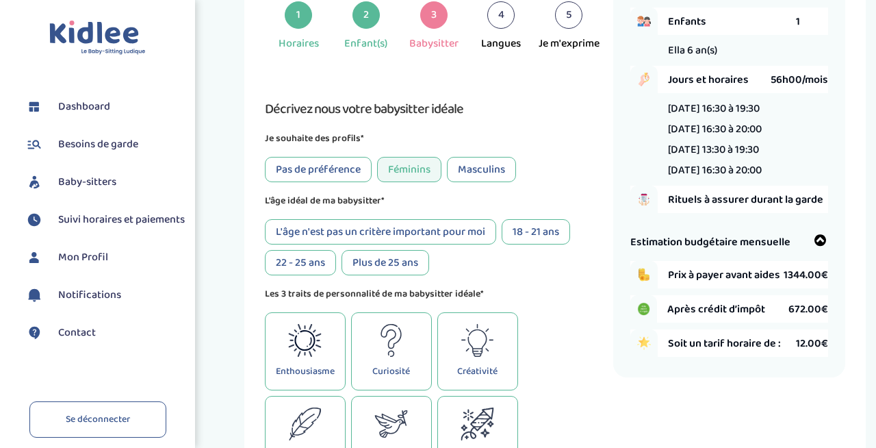
scroll to position [86, 0]
click at [308, 264] on div "22 - 25 ans" at bounding box center [300, 261] width 71 height 25
click at [371, 264] on div "Plus de 25 ans" at bounding box center [386, 261] width 88 height 25
click at [314, 264] on div "22 - 25 ans" at bounding box center [300, 261] width 71 height 25
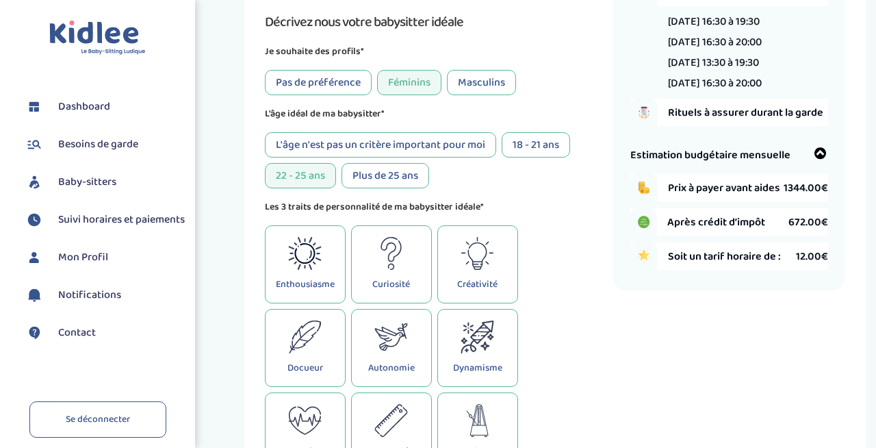
scroll to position [171, 0]
click at [405, 175] on div "Plus de 25 ans" at bounding box center [386, 176] width 88 height 25
click at [401, 153] on div "L'âge n'est pas un critère important pour moi" at bounding box center [380, 145] width 231 height 25
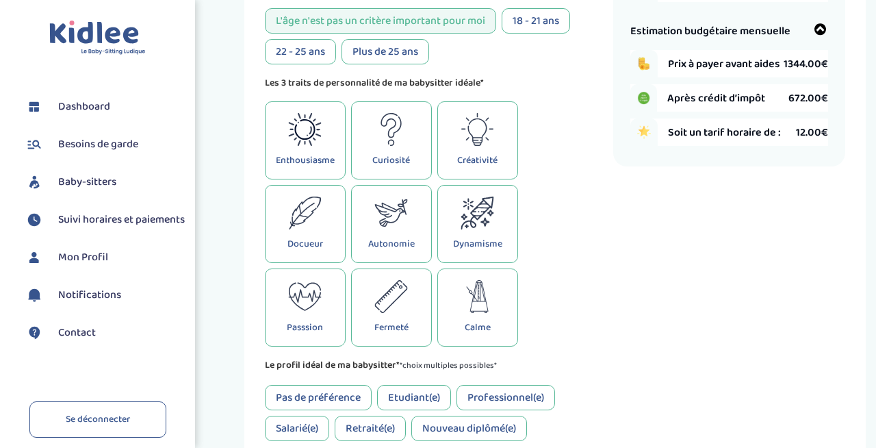
scroll to position [312, 0]
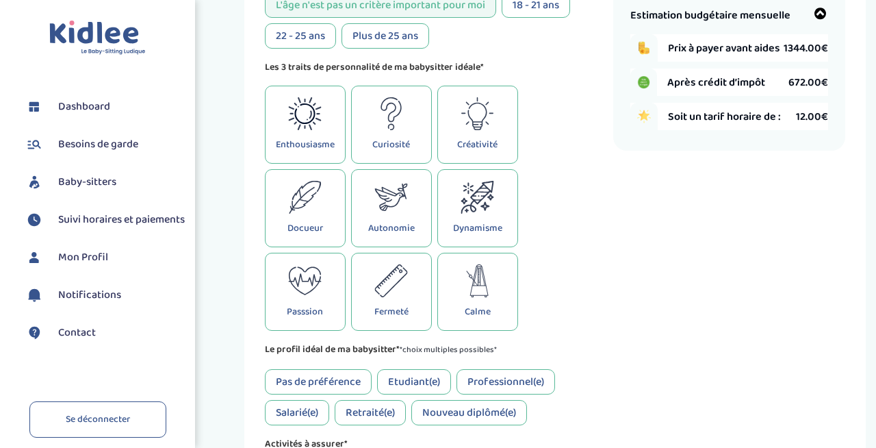
click at [465, 286] on icon at bounding box center [478, 280] width 34 height 33
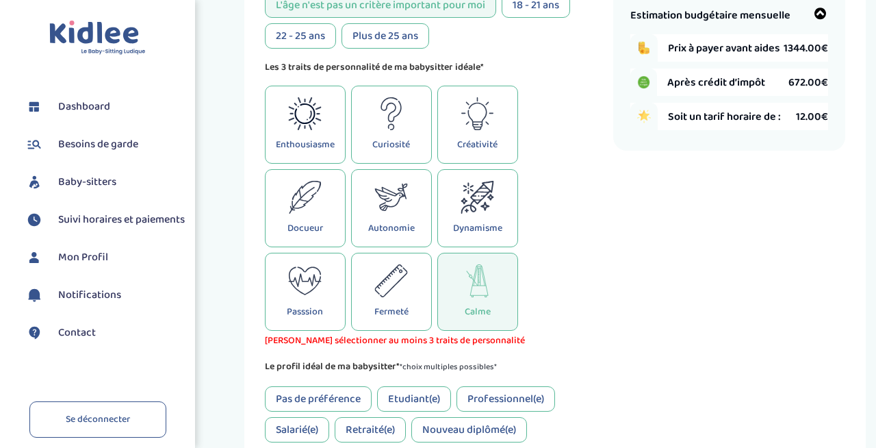
click at [307, 126] on icon at bounding box center [305, 113] width 34 height 33
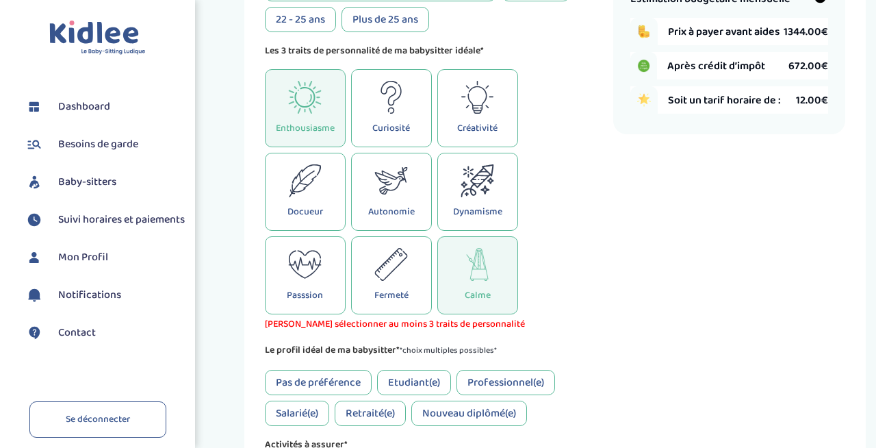
scroll to position [320, 0]
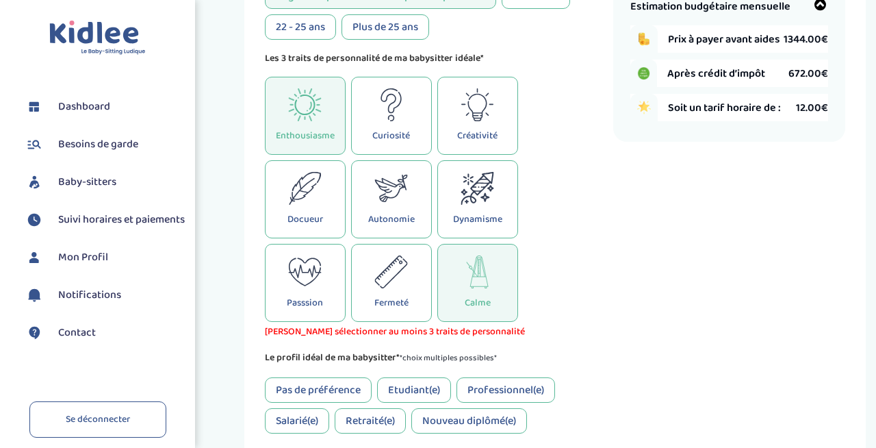
click at [317, 191] on icon at bounding box center [305, 188] width 34 height 33
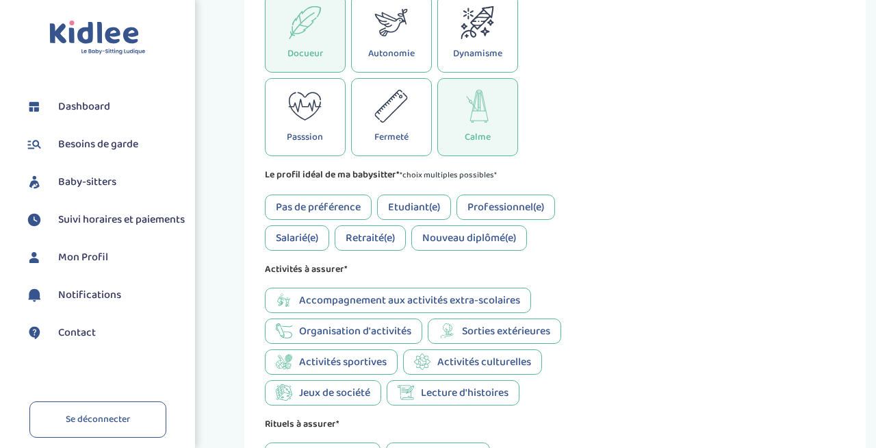
scroll to position [487, 0]
click at [337, 203] on div "Pas de préférence" at bounding box center [318, 206] width 107 height 25
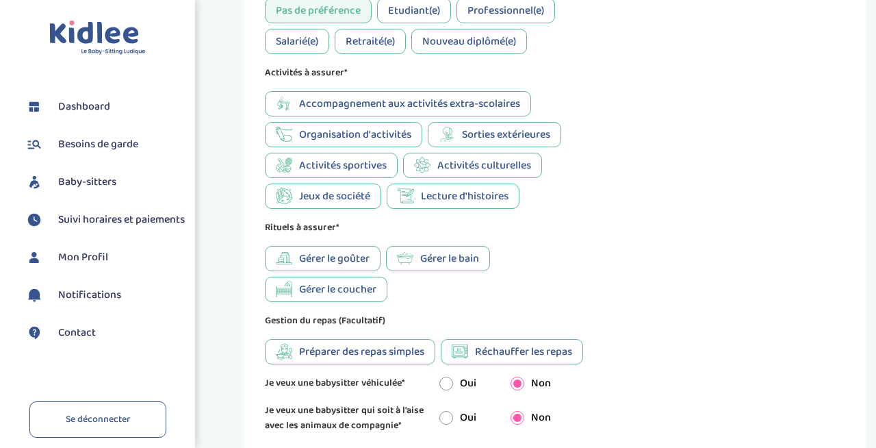
scroll to position [686, 0]
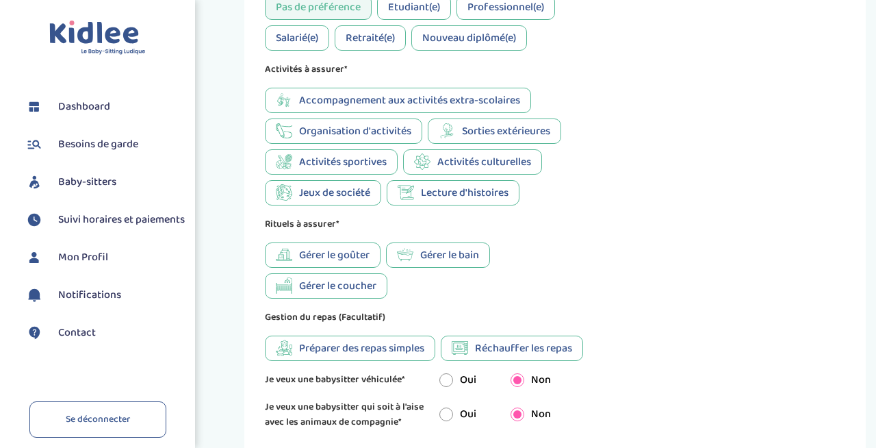
click at [453, 257] on span "Gérer le bain" at bounding box center [449, 255] width 59 height 17
click at [356, 261] on span "Gérer le goûter" at bounding box center [334, 255] width 71 height 17
click at [357, 256] on span "Gérer le goûter" at bounding box center [334, 255] width 71 height 17
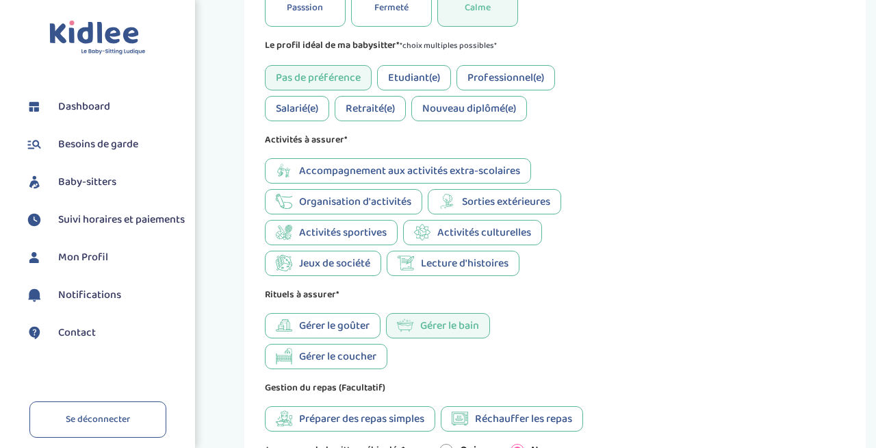
scroll to position [614, 0]
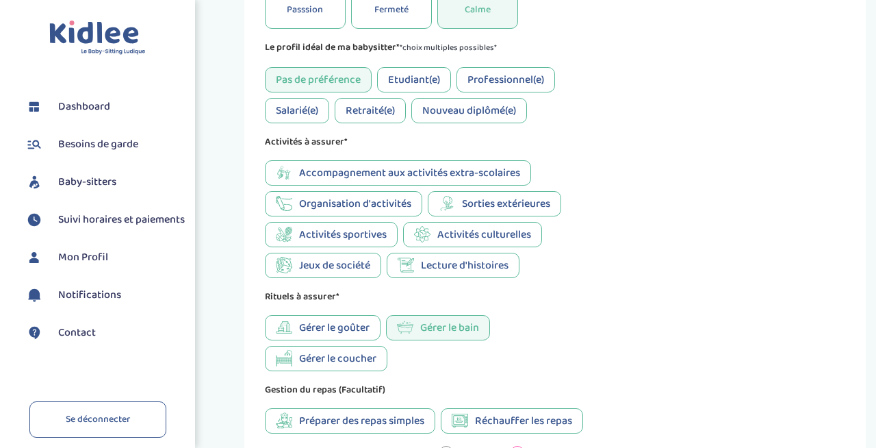
click at [411, 423] on span "Préparer des repas simples" at bounding box center [361, 420] width 125 height 17
click at [486, 212] on span "Sorties extérieures" at bounding box center [506, 203] width 88 height 17
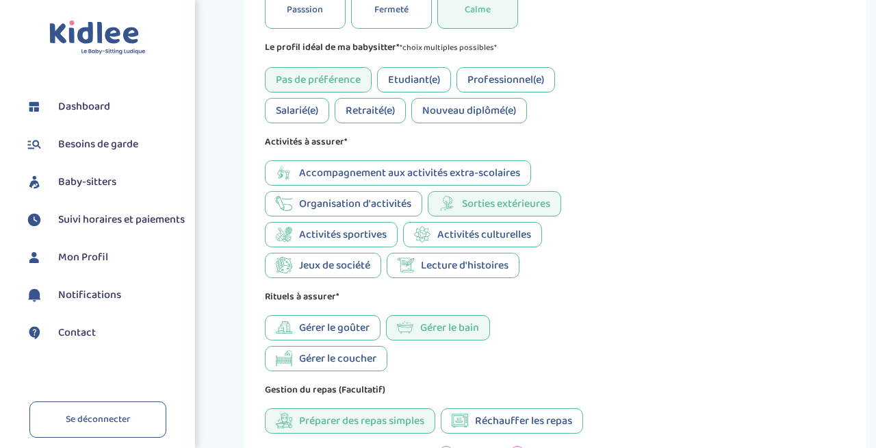
click at [478, 262] on div "Lecture d'histoires" at bounding box center [453, 265] width 133 height 25
click at [528, 237] on span "Activités culturelles" at bounding box center [485, 234] width 94 height 17
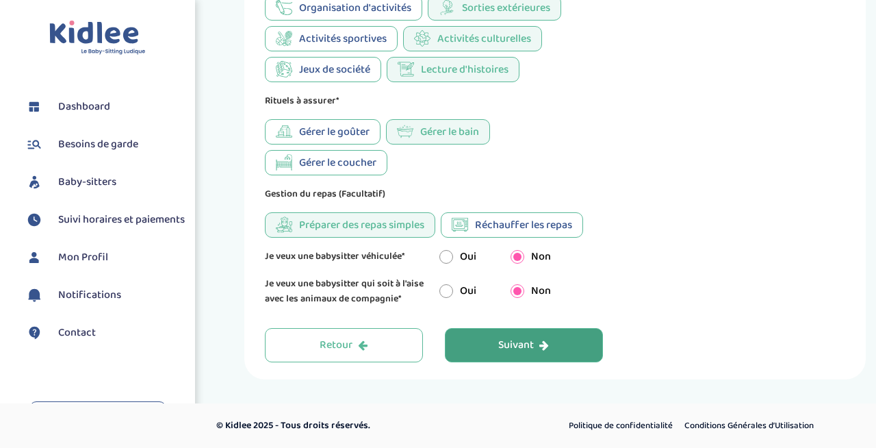
scroll to position [818, 0]
click at [542, 349] on icon "button" at bounding box center [545, 345] width 10 height 11
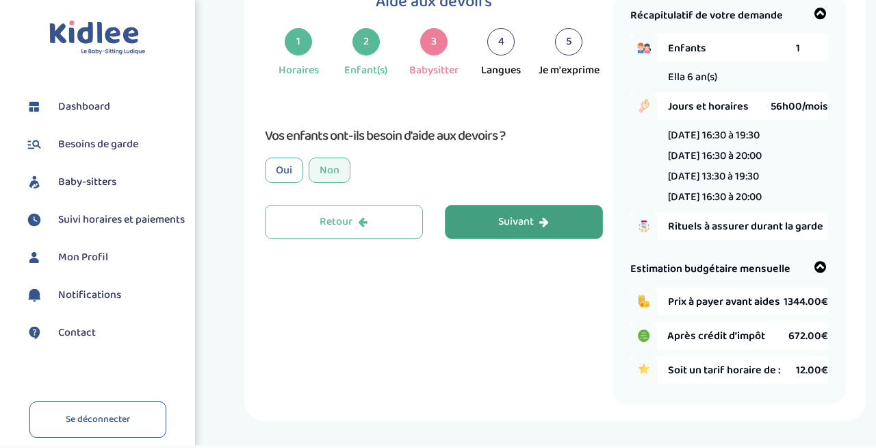
scroll to position [51, 0]
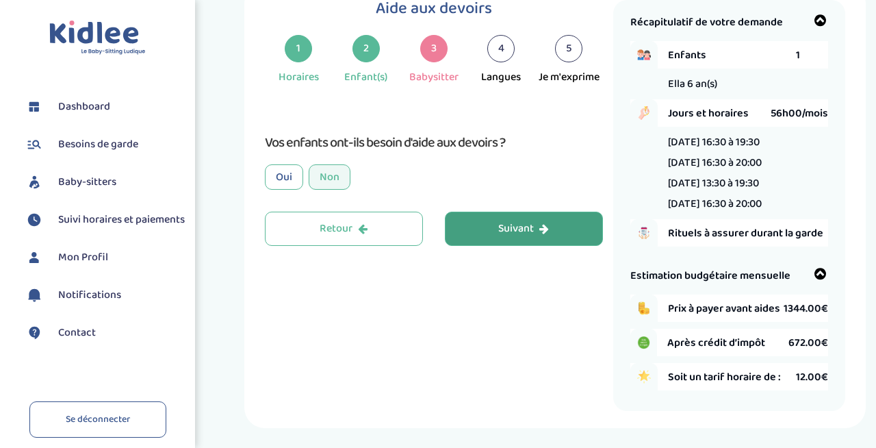
click at [286, 179] on div "Oui" at bounding box center [284, 176] width 38 height 25
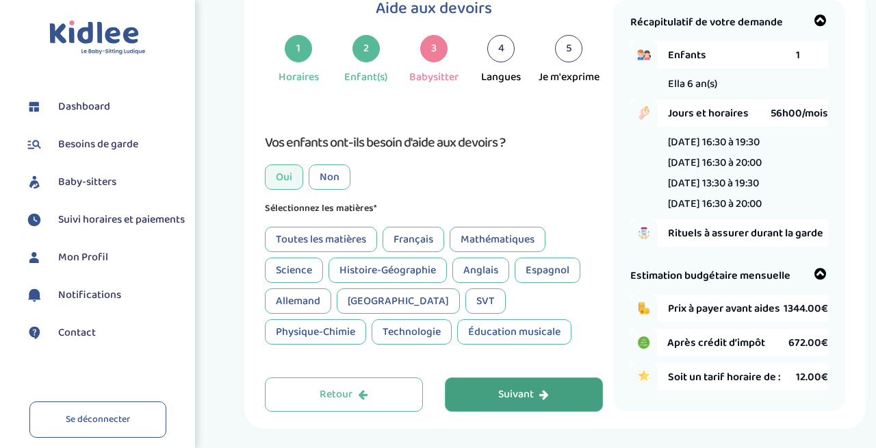
click at [425, 231] on div "Français" at bounding box center [414, 239] width 62 height 25
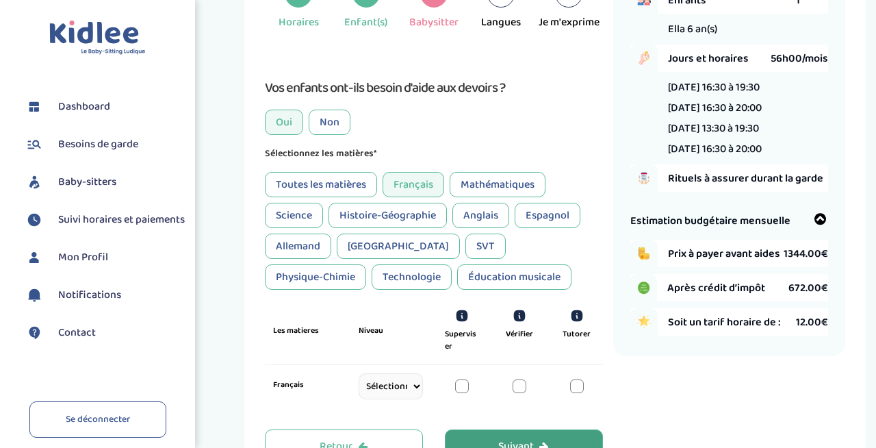
scroll to position [92, 0]
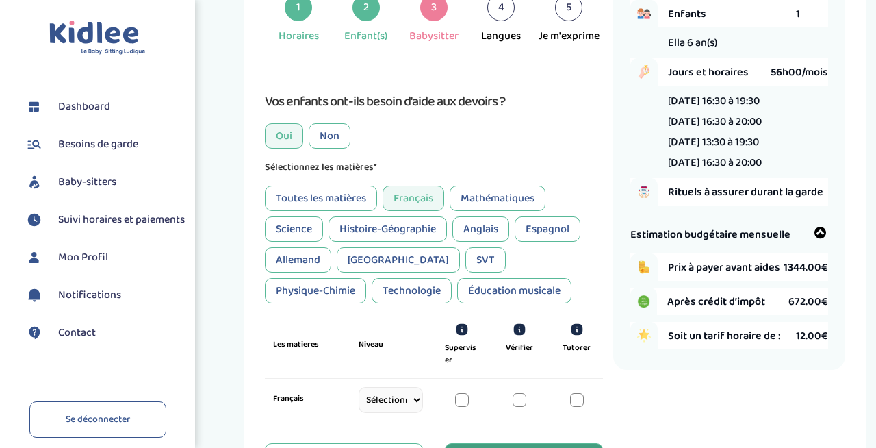
click at [494, 200] on div "Mathématiques" at bounding box center [498, 198] width 96 height 25
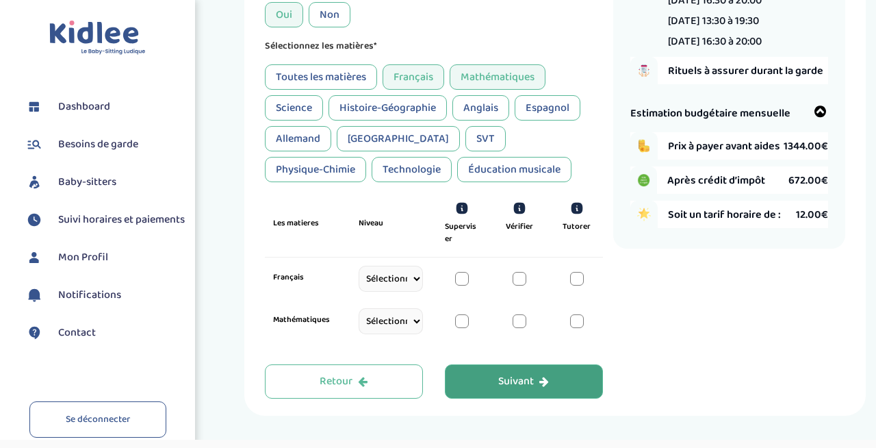
scroll to position [217, 0]
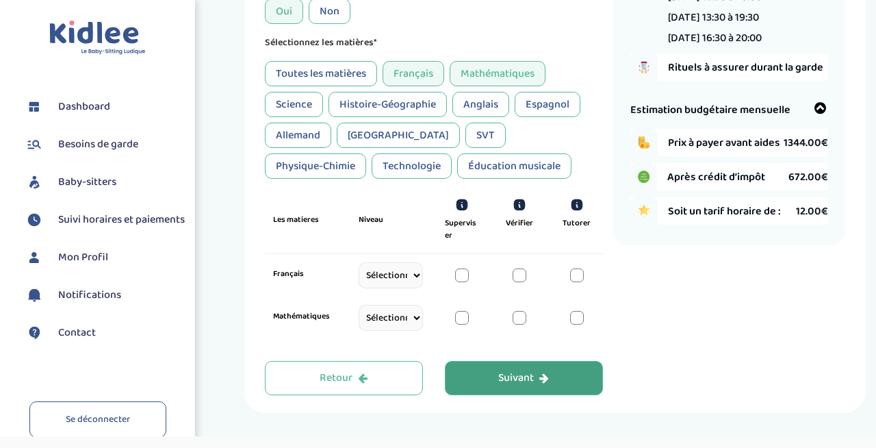
click at [412, 281] on select "Sélectionne CP CE1 CE2 CM1 CM2 6eme 5eme 4eme 3eme Seconde Prémière Terminale" at bounding box center [391, 275] width 64 height 26
select select "CP"
click at [359, 280] on select "Sélectionne CP CE1 CE2 CM1 CM2 6eme 5eme 4eme 3eme Seconde Prémière Terminale" at bounding box center [391, 275] width 64 height 26
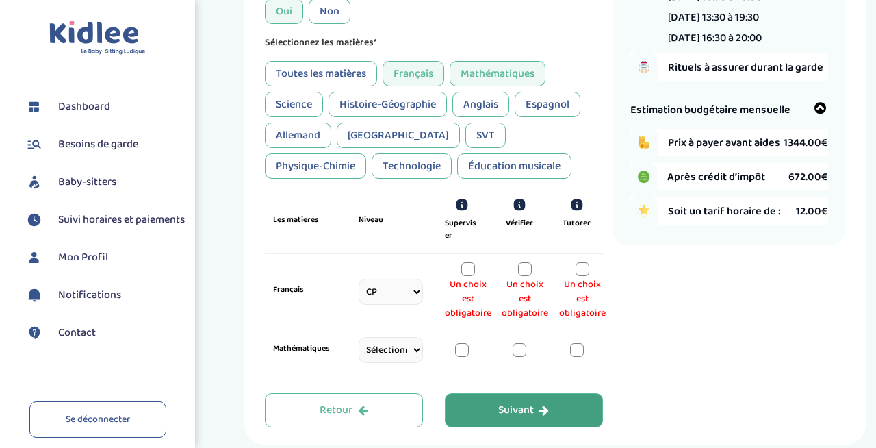
click at [411, 342] on select "Sélectionne CP CE1 CE2 CM1 CM2 6eme 5eme 4eme 3eme Seconde Prémière Terminale" at bounding box center [391, 350] width 64 height 26
select select "CP"
click at [359, 355] on select "Sélectionne CP CE1 CE2 CM1 CM2 6eme 5eme 4eme 3eme Seconde Prémière Terminale" at bounding box center [391, 350] width 64 height 26
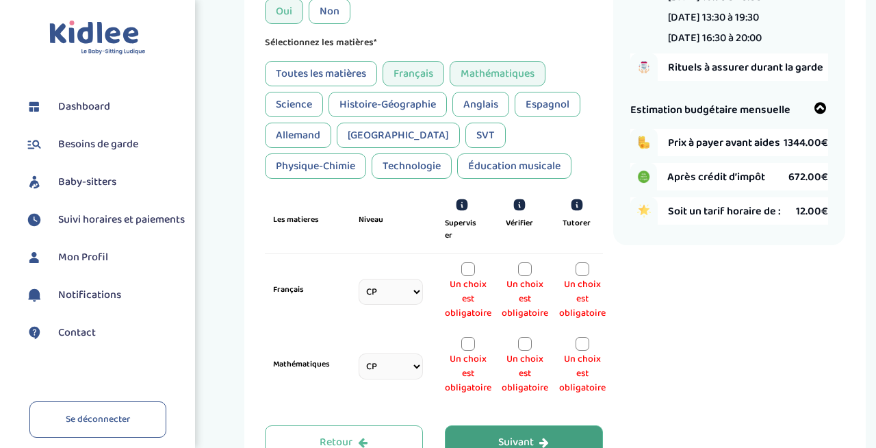
click at [467, 278] on div "Un choix est obligatoire" at bounding box center [468, 291] width 47 height 58
click at [465, 276] on div at bounding box center [469, 269] width 14 height 14
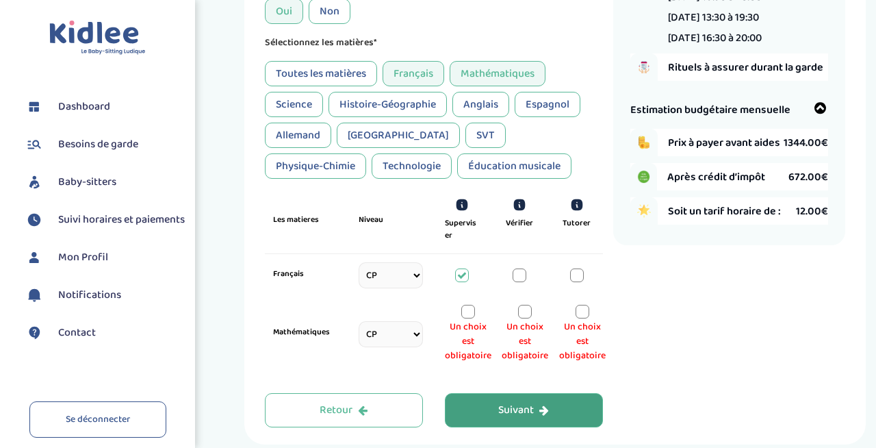
click at [466, 316] on div at bounding box center [469, 312] width 14 height 14
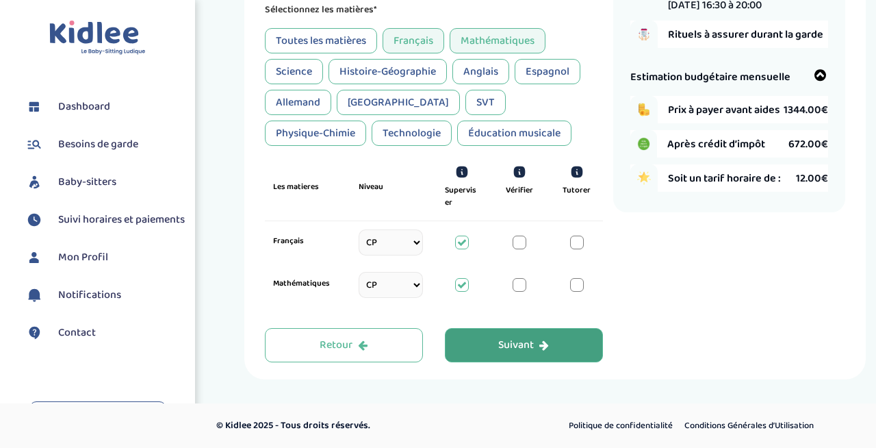
click at [553, 343] on button "Suivant" at bounding box center [524, 345] width 158 height 34
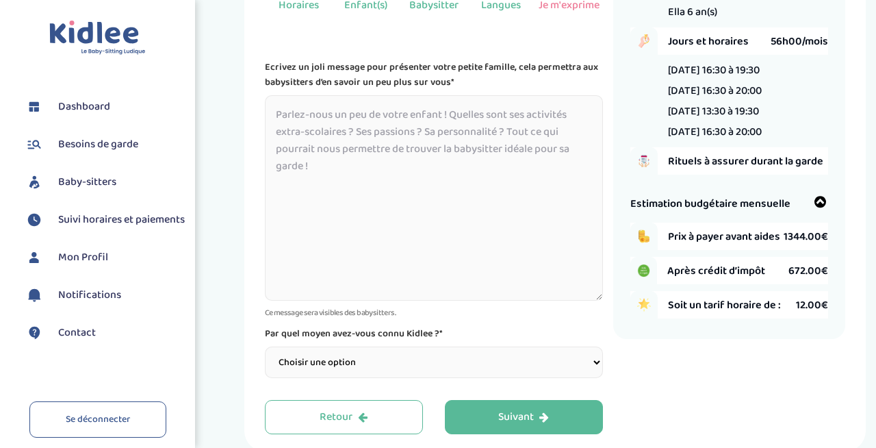
scroll to position [127, 0]
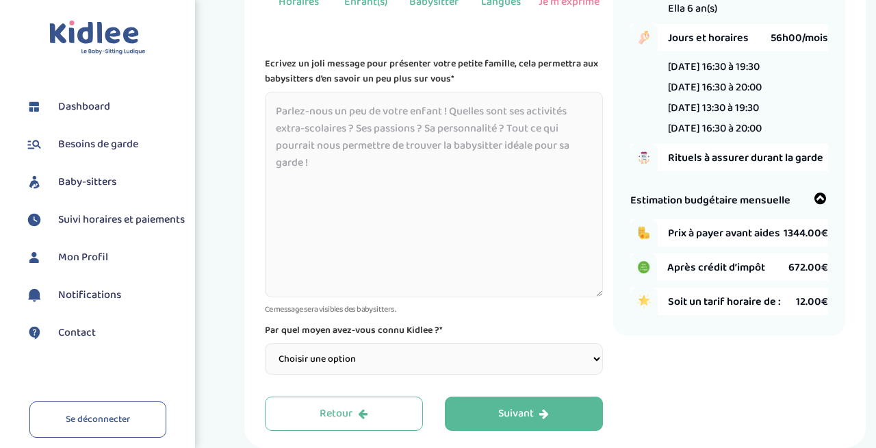
click at [438, 372] on select "Choisir une option Bouche à Oreille Google Plateforme Gens de confiance Faceboo…" at bounding box center [434, 358] width 338 height 31
select select "2"
click at [265, 344] on select "Choisir une option Bouche à Oreille Google Plateforme Gens de confiance Faceboo…" at bounding box center [434, 358] width 338 height 31
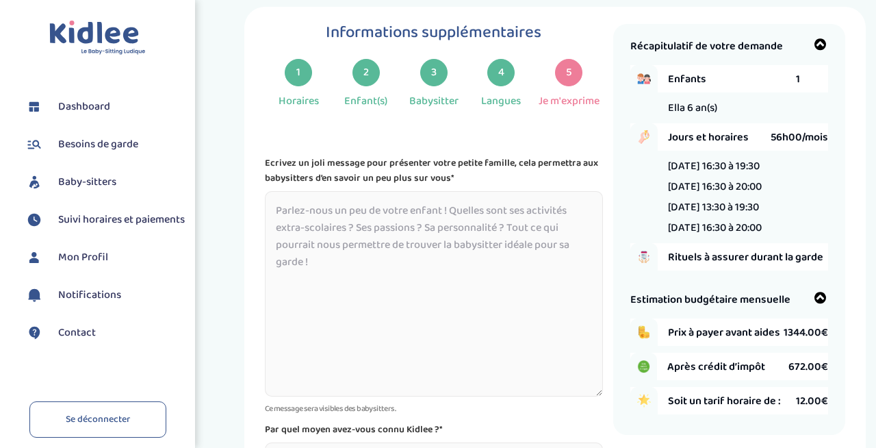
scroll to position [25, 0]
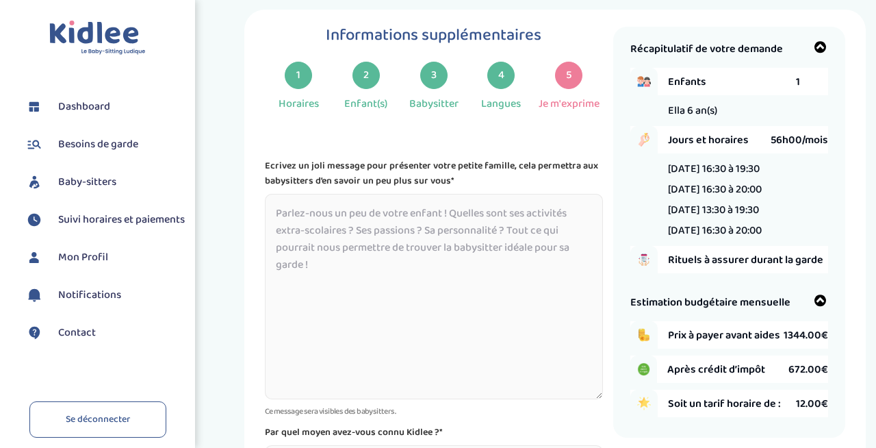
click at [368, 258] on textarea at bounding box center [434, 296] width 338 height 205
type textarea "B"
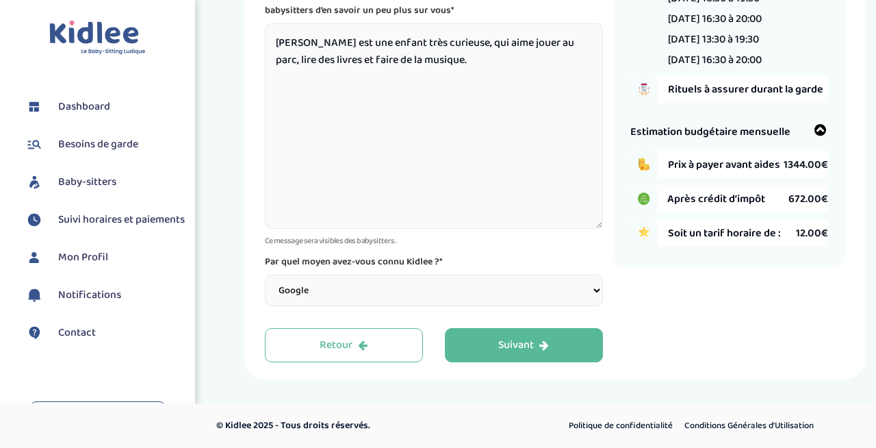
scroll to position [81, 0]
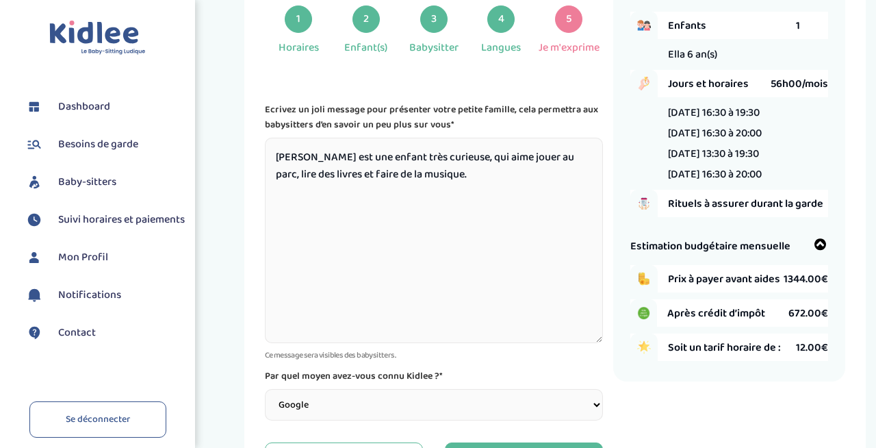
type textarea "Ella est une enfant très curieuse, qui aime jouer au parc, lire des livres et f…"
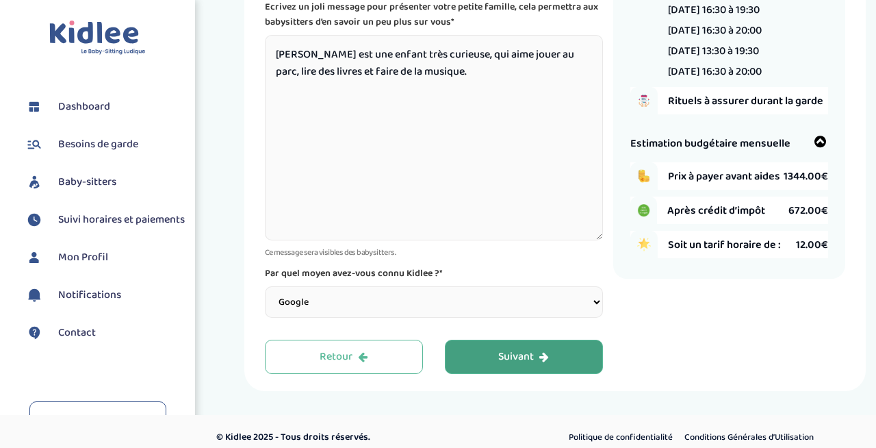
scroll to position [189, 0]
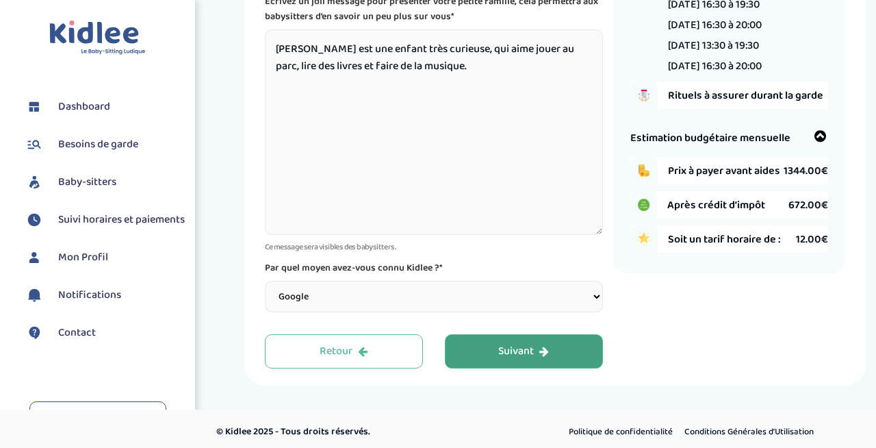
click at [543, 346] on div "Suivant" at bounding box center [523, 352] width 51 height 16
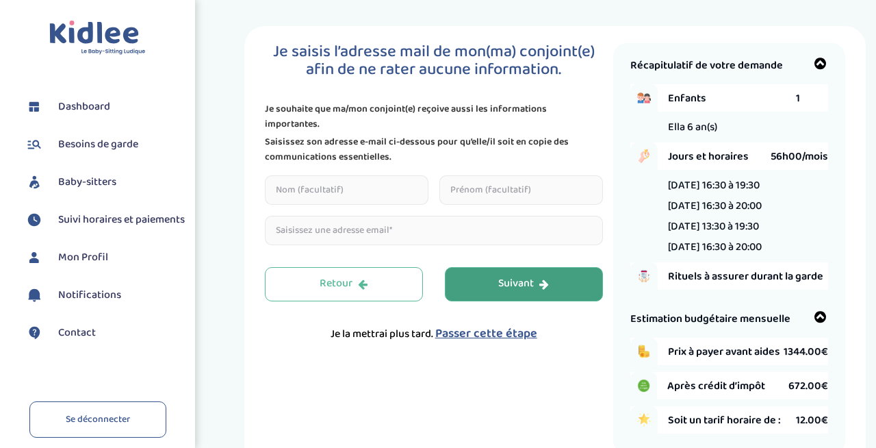
scroll to position [0, 0]
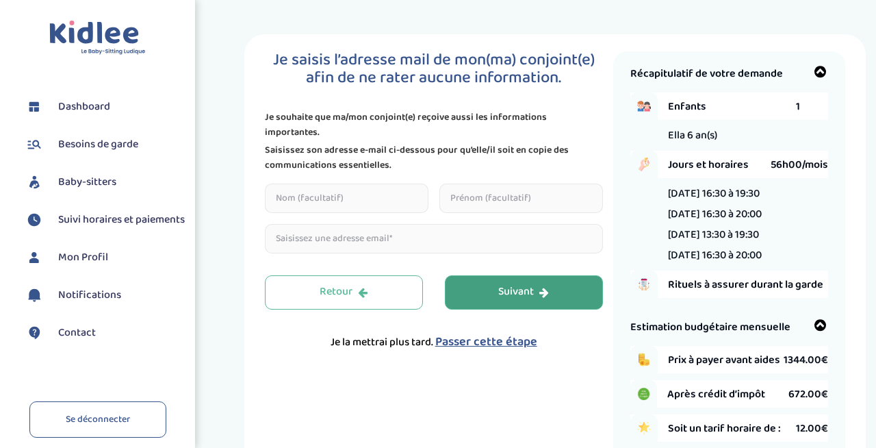
click at [504, 332] on span "Passer cette étape" at bounding box center [486, 341] width 102 height 19
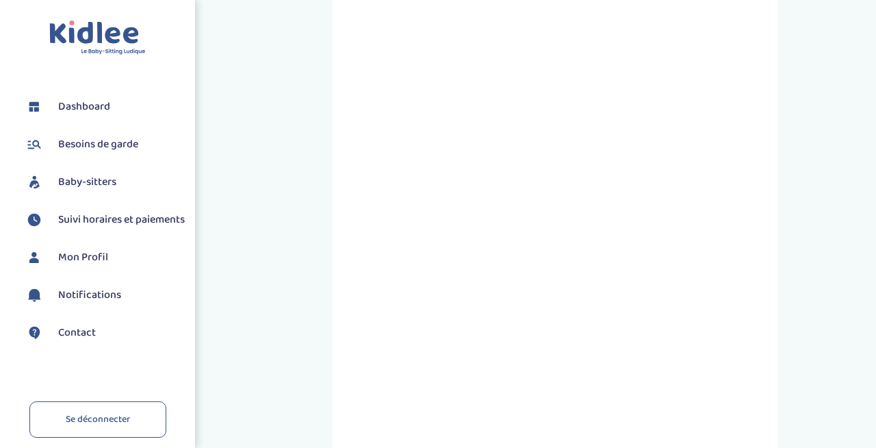
scroll to position [471, 0]
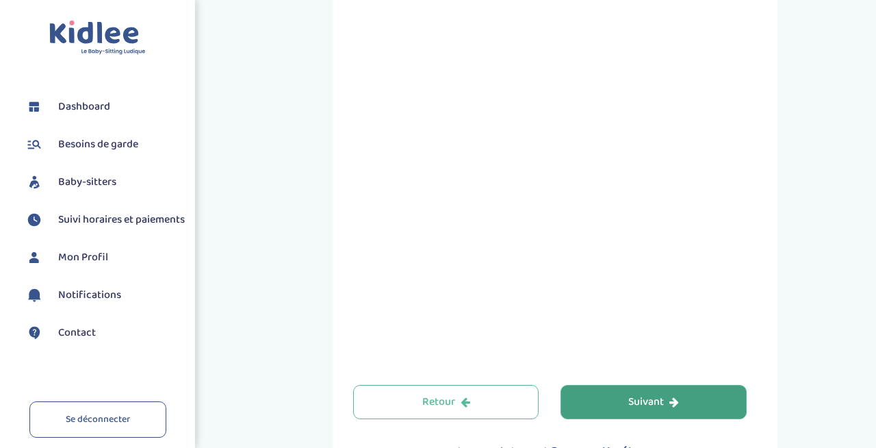
click at [777, 135] on div "Prenez RDV avec KIDLEE Type de garde Garde ludique Des jeux en plein air, des a…" at bounding box center [555, 20] width 445 height 914
click at [770, 174] on div "Prenez RDV avec KIDLEE Type de garde Garde ludique Des jeux en plein air, des a…" at bounding box center [555, 20] width 445 height 914
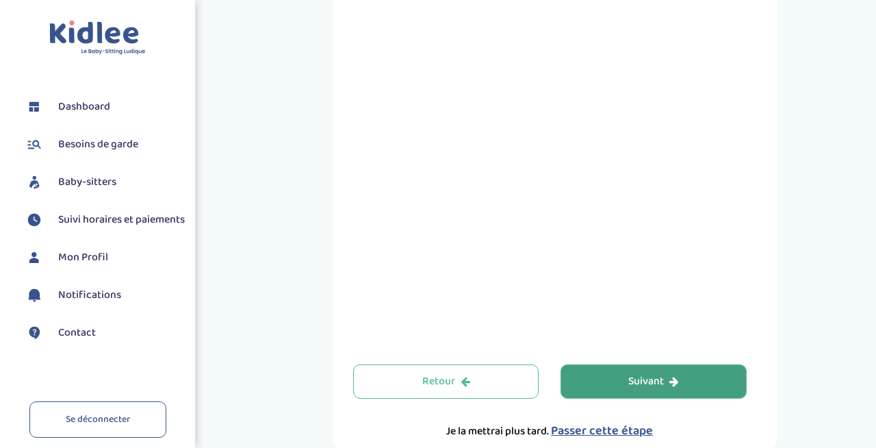
scroll to position [503, 0]
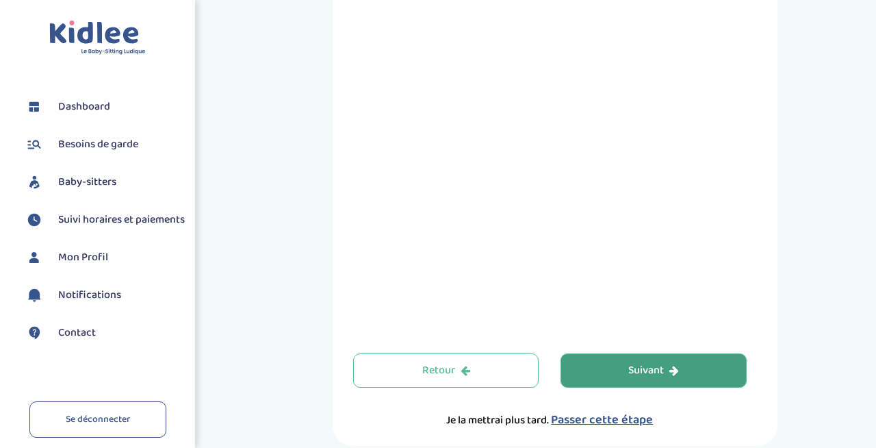
click at [674, 376] on div "Suivant" at bounding box center [654, 371] width 51 height 16
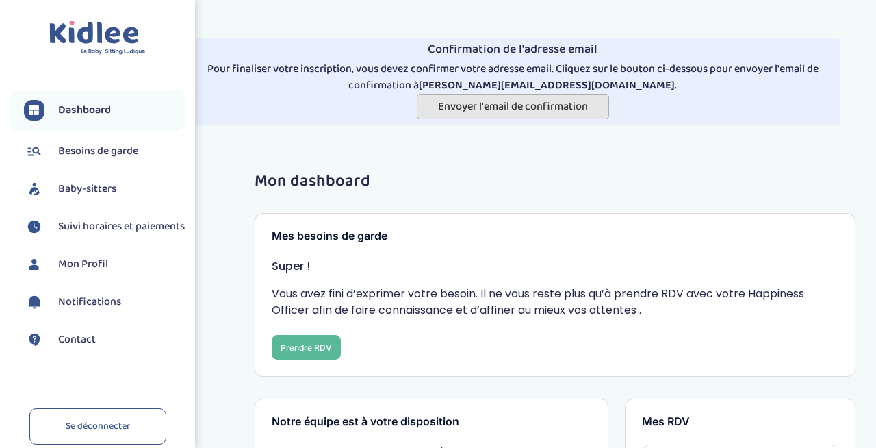
click at [518, 98] on span "Envoyer l'email de confirmation" at bounding box center [513, 106] width 150 height 17
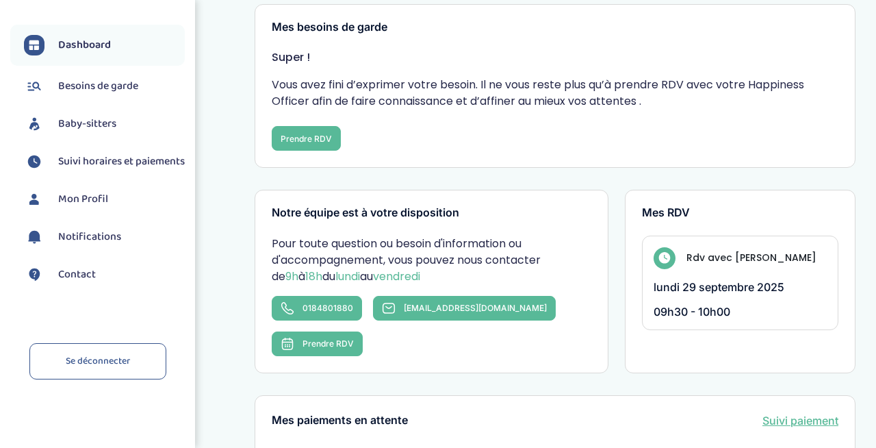
scroll to position [73, 0]
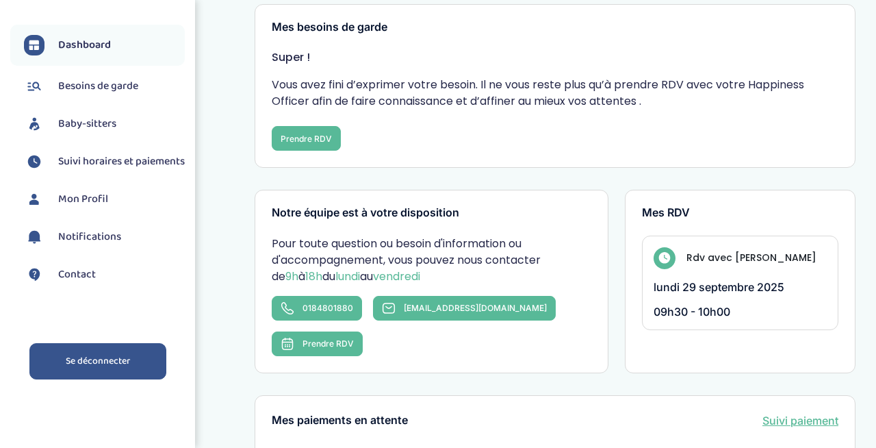
click at [106, 360] on link "Se déconnecter" at bounding box center [97, 361] width 137 height 36
